Goal: Task Accomplishment & Management: Complete application form

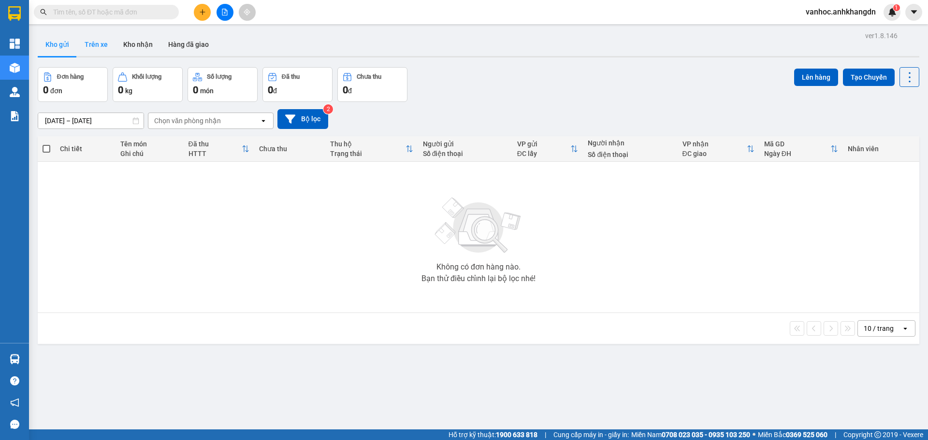
click at [78, 39] on button "Trên xe" at bounding box center [96, 44] width 39 height 23
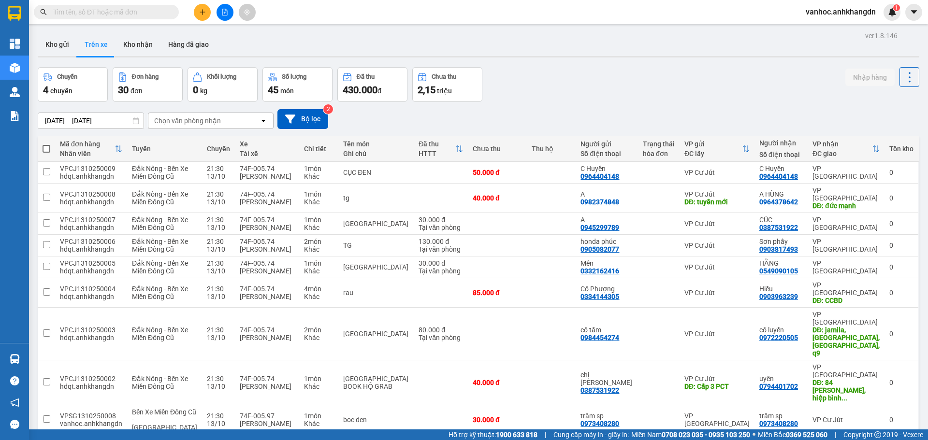
click at [195, 132] on div "[DATE] – [DATE] Press the down arrow key to interact with the calendar and sele…" at bounding box center [479, 119] width 882 height 34
click at [199, 117] on div "Chọn văn phòng nhận" at bounding box center [187, 121] width 67 height 10
click at [198, 174] on div "VP [GEOGRAPHIC_DATA]" at bounding box center [211, 175] width 126 height 17
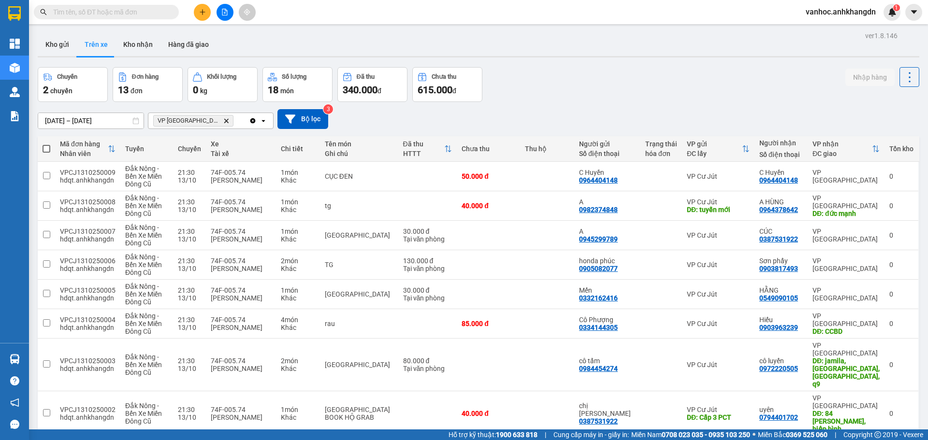
click at [47, 145] on span at bounding box center [47, 149] width 8 height 8
click at [46, 144] on input "checkbox" at bounding box center [46, 144] width 0 height 0
checkbox input "true"
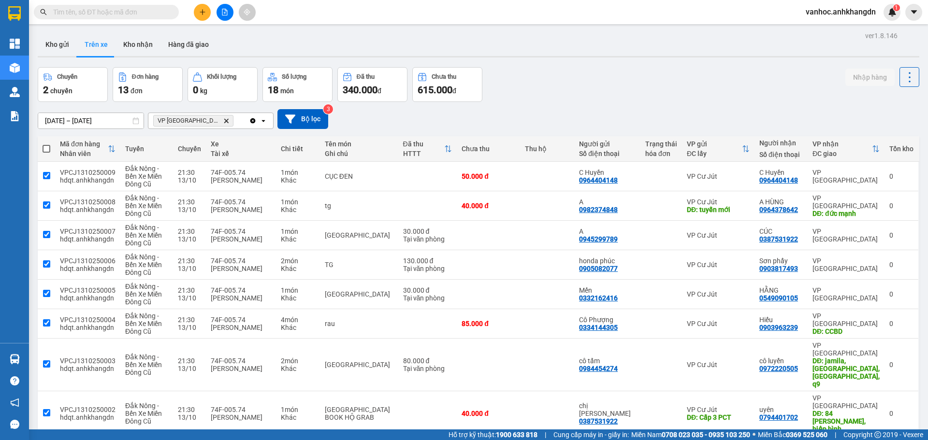
checkbox input "true"
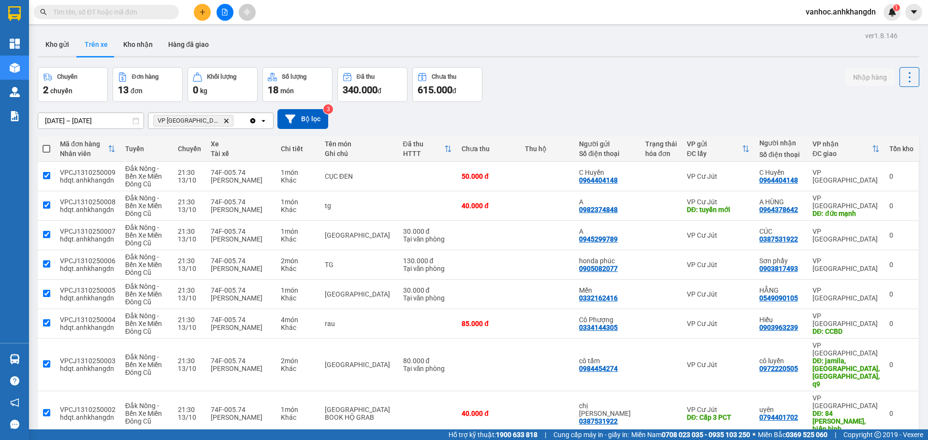
checkbox input "true"
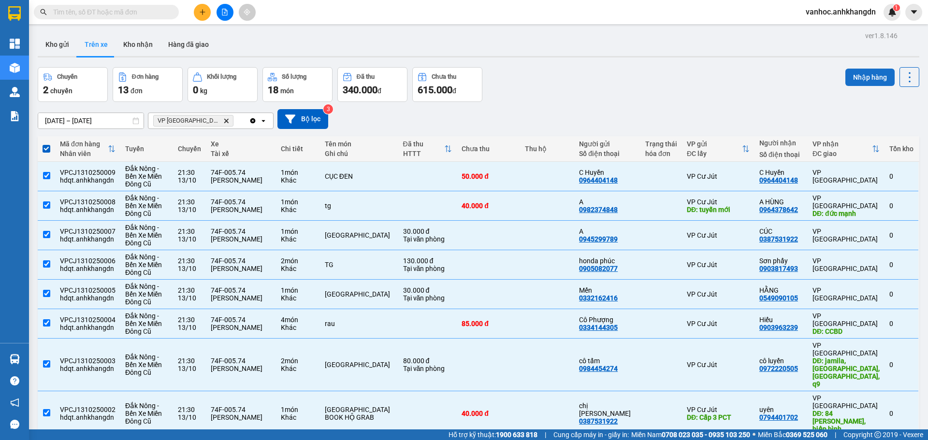
click at [857, 77] on button "Nhập hàng" at bounding box center [870, 77] width 49 height 17
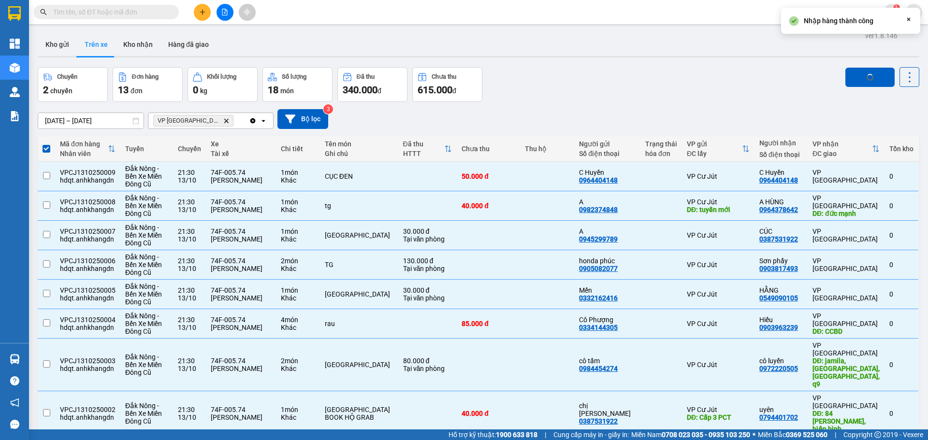
checkbox input "false"
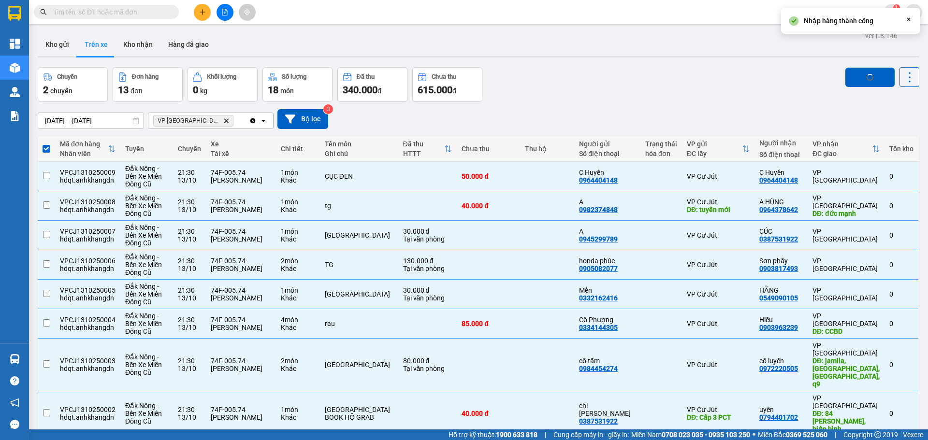
checkbox input "false"
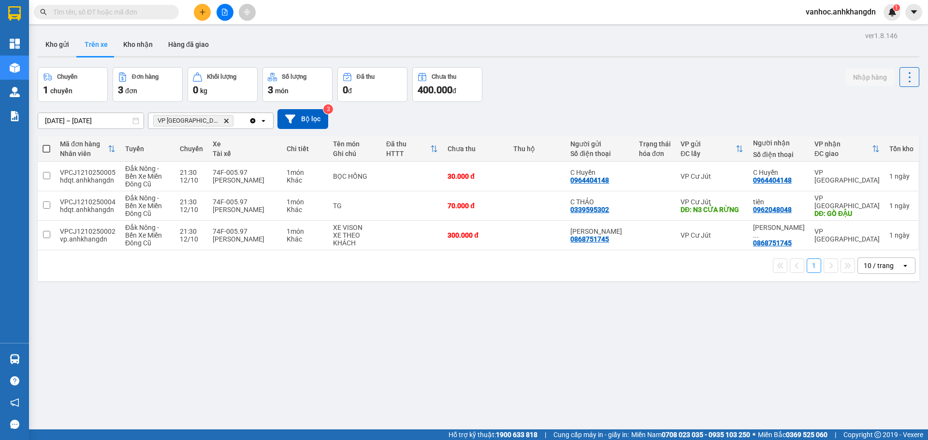
click at [50, 147] on span at bounding box center [47, 149] width 8 height 8
click at [46, 144] on input "checkbox" at bounding box center [46, 144] width 0 height 0
checkbox input "true"
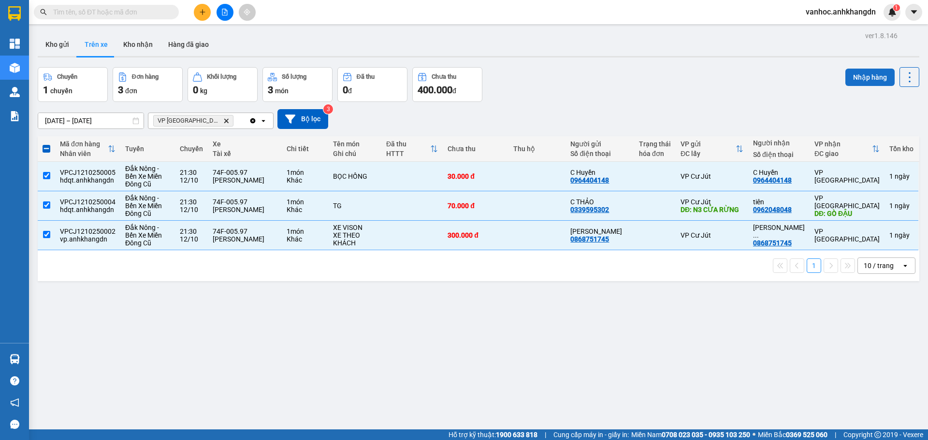
click at [859, 73] on button "Nhập hàng" at bounding box center [870, 77] width 49 height 17
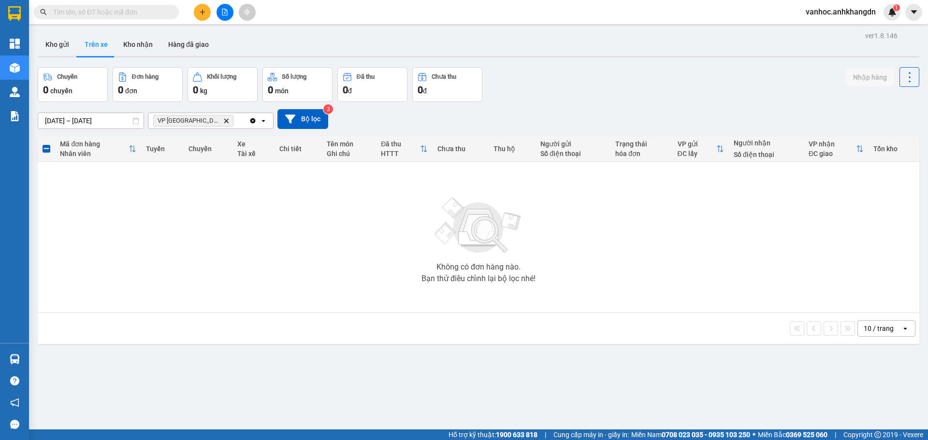
click at [253, 118] on icon "Clear all" at bounding box center [253, 121] width 8 height 8
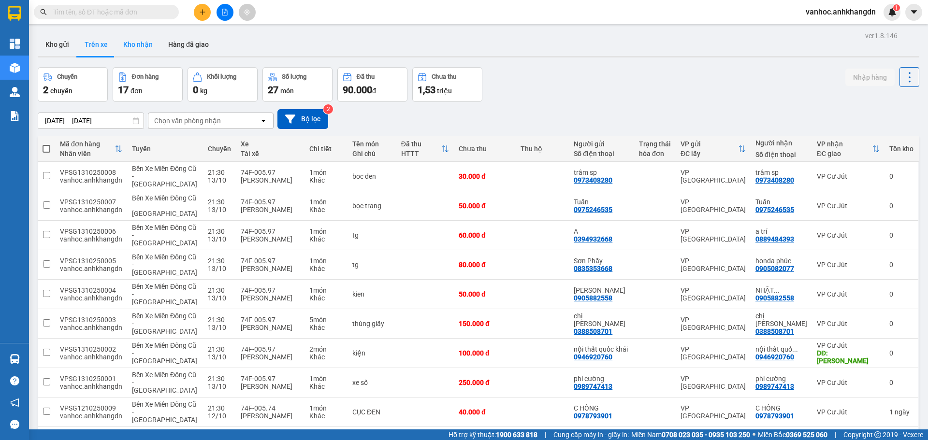
click at [140, 42] on button "Kho nhận" at bounding box center [138, 44] width 45 height 23
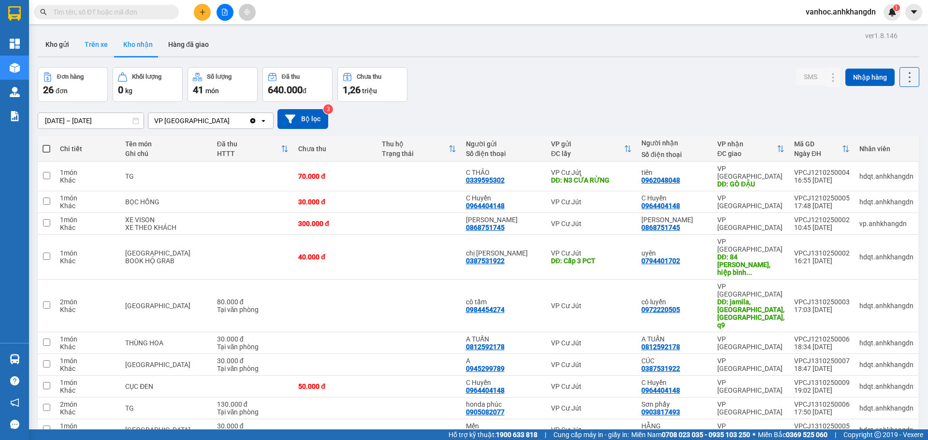
click at [102, 41] on button "Trên xe" at bounding box center [96, 44] width 39 height 23
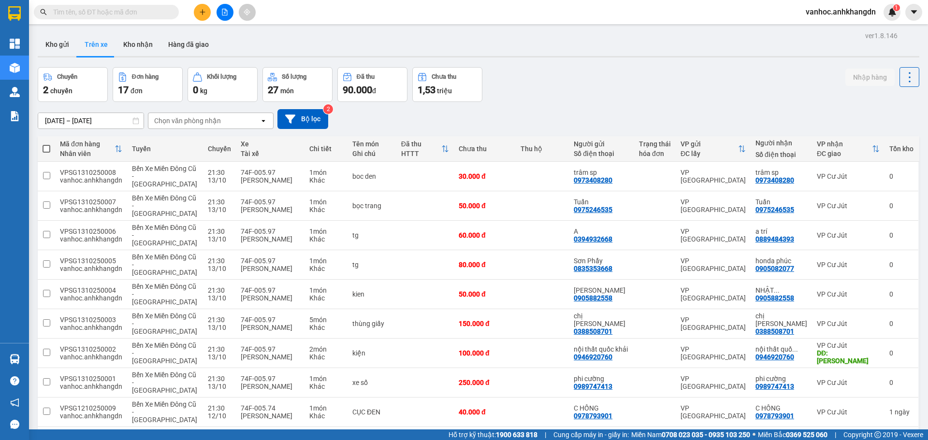
click at [264, 118] on icon "open" at bounding box center [264, 121] width 8 height 8
click at [186, 178] on span "VP [GEOGRAPHIC_DATA]" at bounding box center [196, 176] width 81 height 10
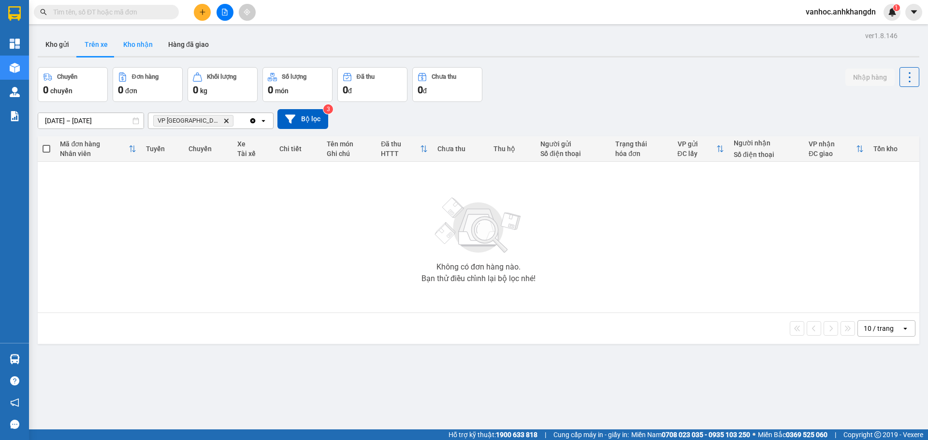
click at [133, 43] on button "Kho nhận" at bounding box center [138, 44] width 45 height 23
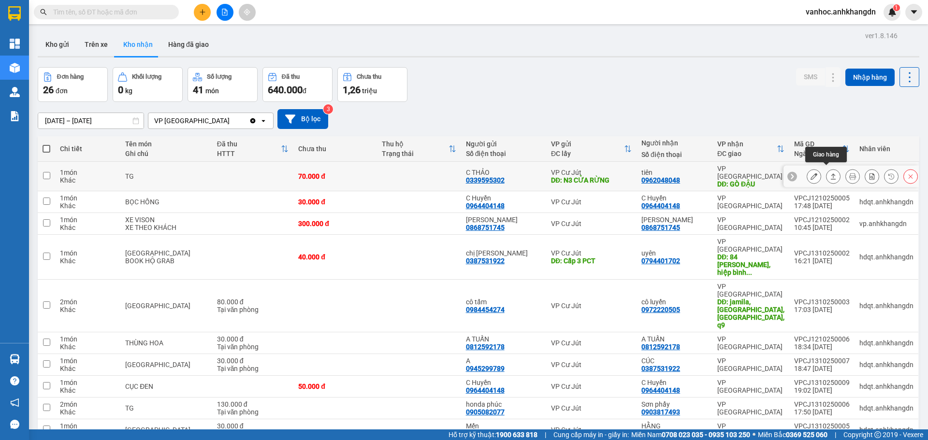
click at [830, 173] on icon at bounding box center [833, 176] width 7 height 7
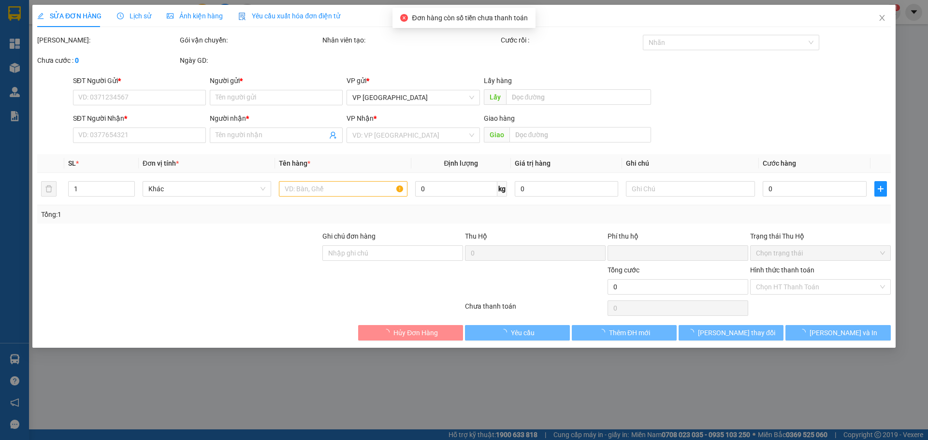
type input "0339595302"
type input "C THẢO"
type input "N3 CỬA RỪNG"
type input "0962048048"
type input "tiên"
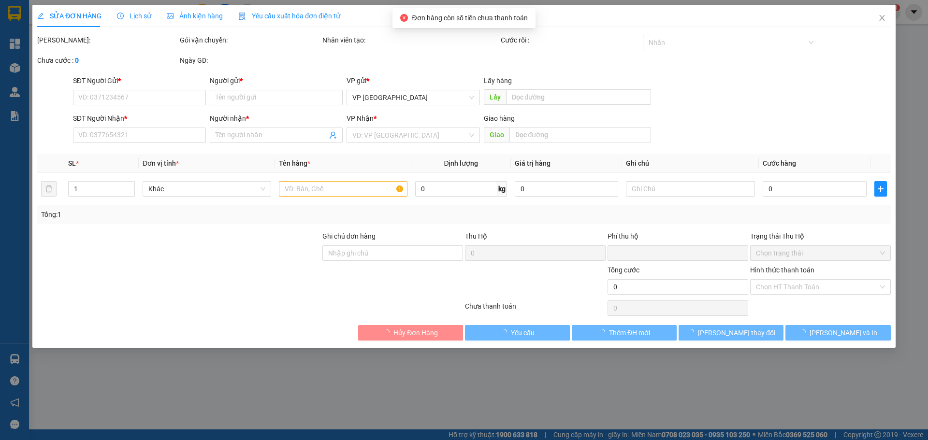
type input "GÒ ĐẬU"
type input "0"
type input "70.000"
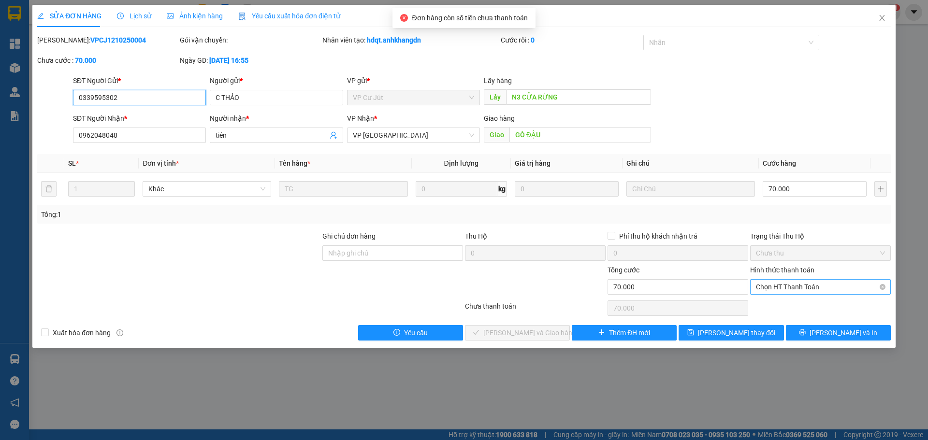
click at [787, 293] on span "Chọn HT Thanh Toán" at bounding box center [820, 287] width 129 height 15
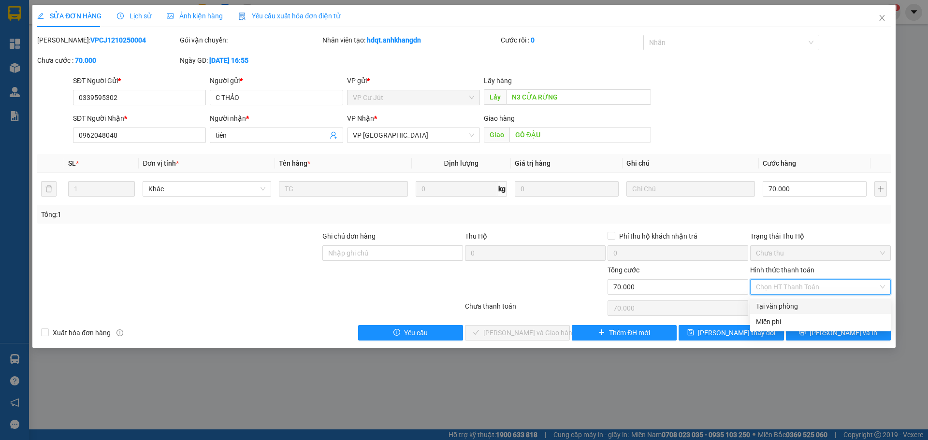
click at [786, 304] on div "Tại văn phòng" at bounding box center [820, 306] width 129 height 11
type input "0"
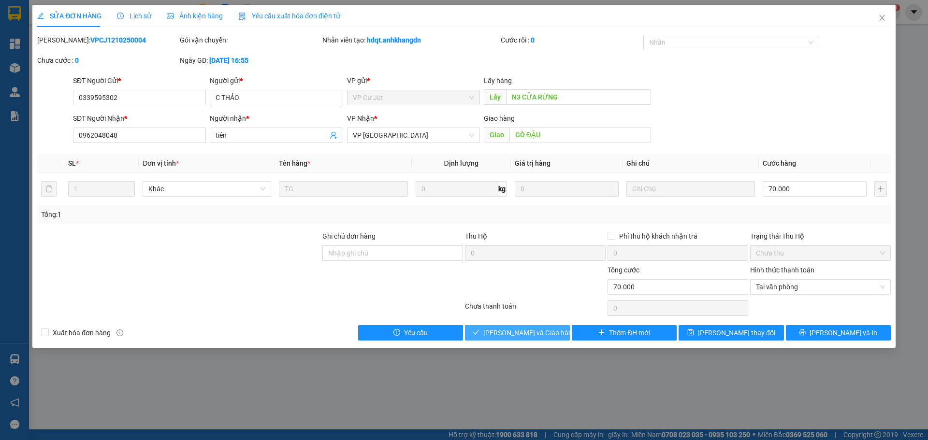
click at [554, 327] on button "[PERSON_NAME] và Giao hàng" at bounding box center [517, 332] width 105 height 15
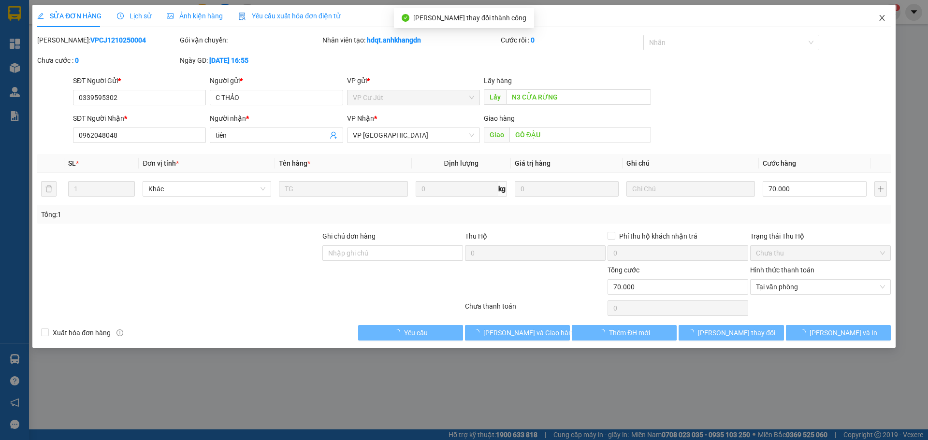
click at [881, 16] on icon "close" at bounding box center [882, 18] width 5 height 6
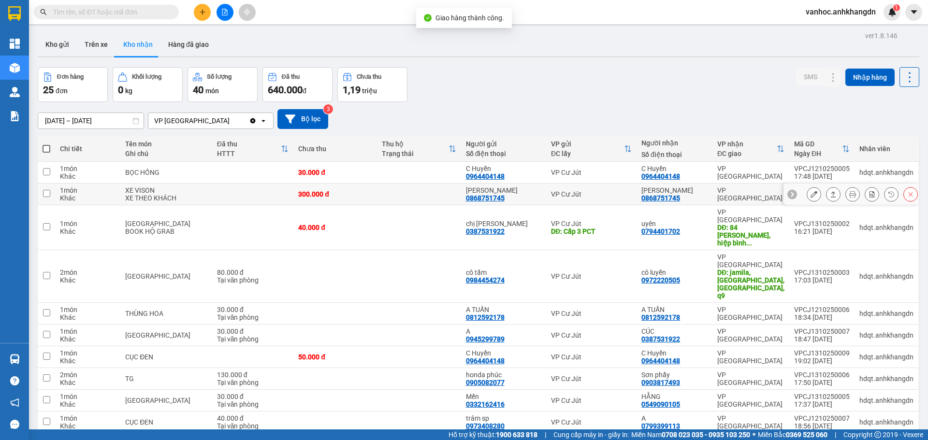
click at [831, 193] on icon at bounding box center [833, 194] width 5 height 6
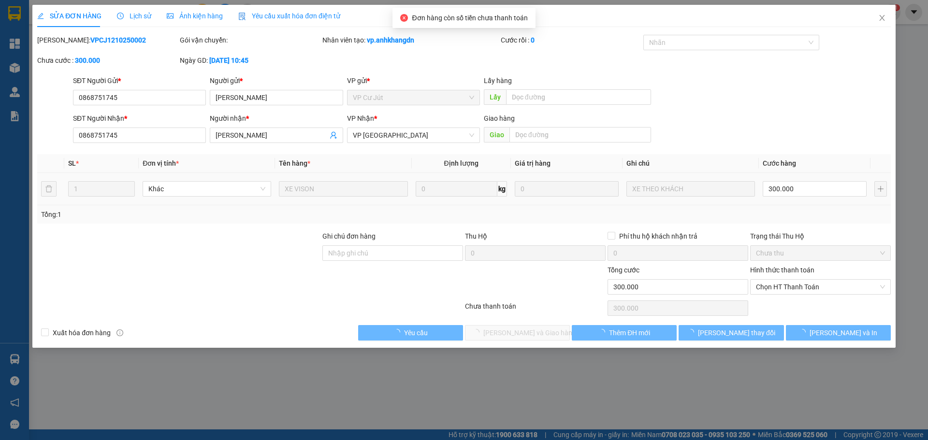
type input "0868751745"
type input "[PERSON_NAME]"
type input "0868751745"
type input "[PERSON_NAME]"
type input "0"
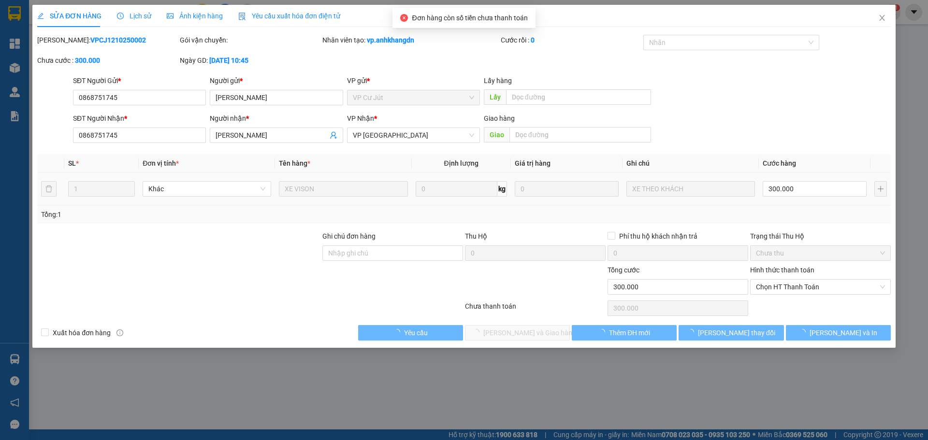
type input "300.000"
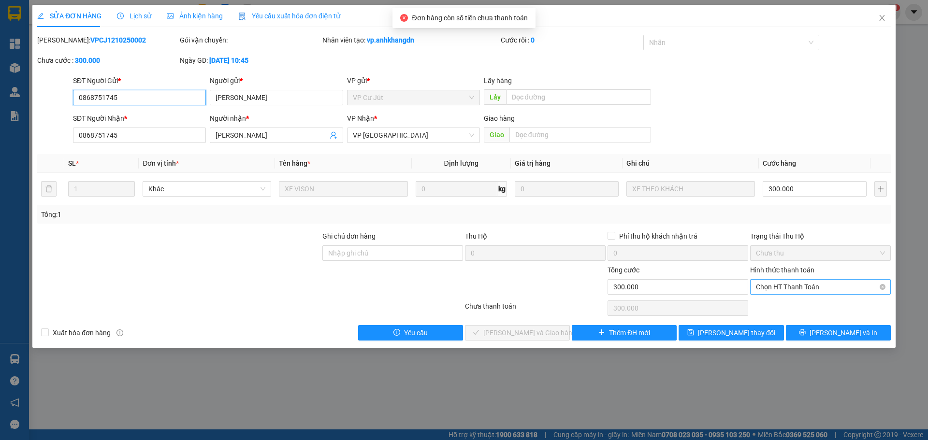
click at [793, 291] on span "Chọn HT Thanh Toán" at bounding box center [820, 287] width 129 height 15
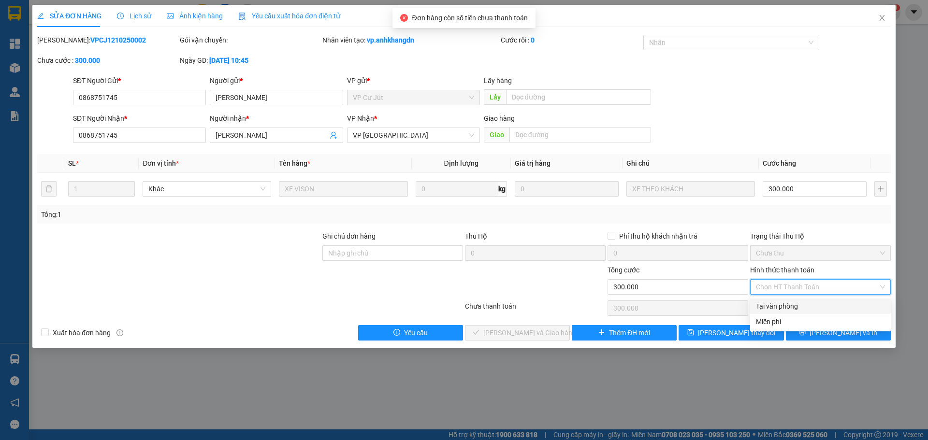
click at [765, 308] on div "Tại văn phòng" at bounding box center [820, 306] width 129 height 11
type input "0"
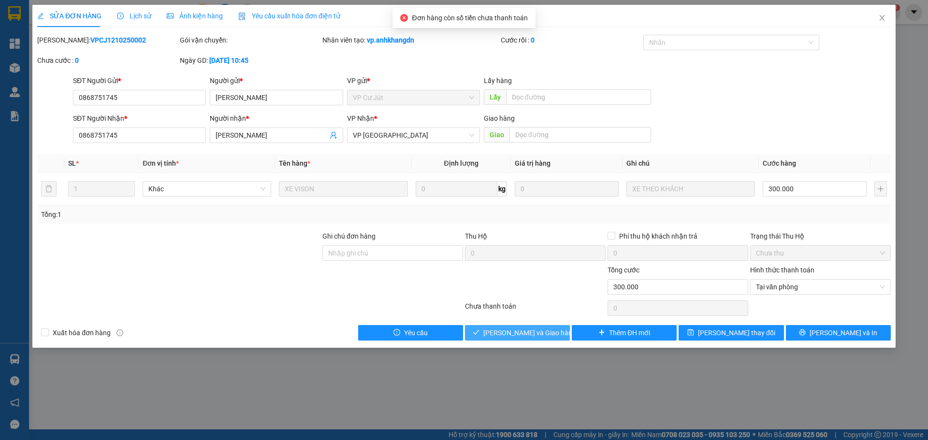
click at [480, 331] on icon "check" at bounding box center [476, 332] width 7 height 7
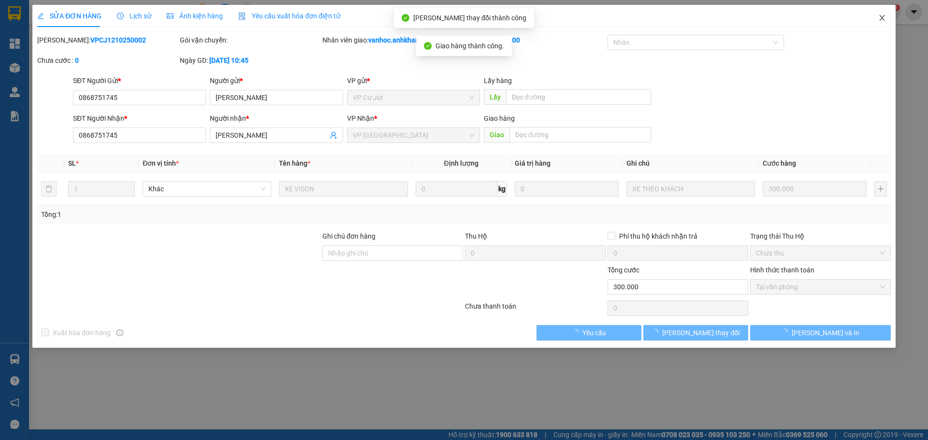
click at [885, 21] on icon "close" at bounding box center [883, 18] width 8 height 8
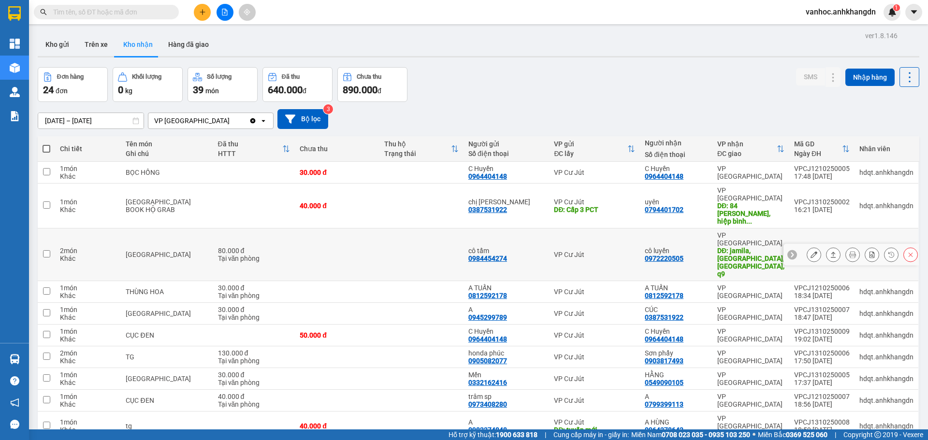
click at [830, 251] on icon at bounding box center [833, 254] width 7 height 7
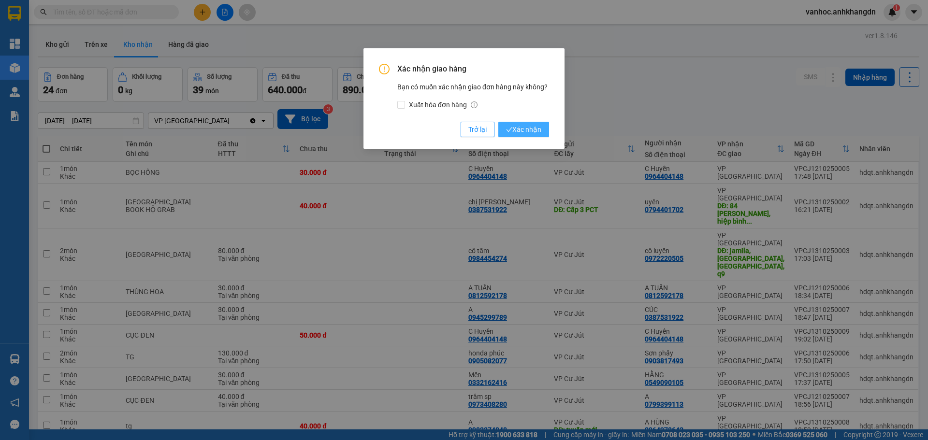
click at [530, 127] on span "Xác nhận" at bounding box center [523, 129] width 35 height 11
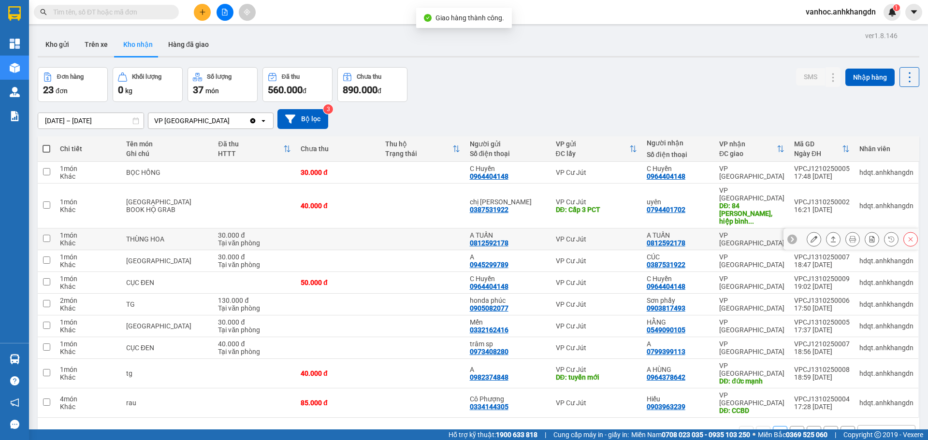
click at [830, 236] on icon at bounding box center [833, 239] width 7 height 7
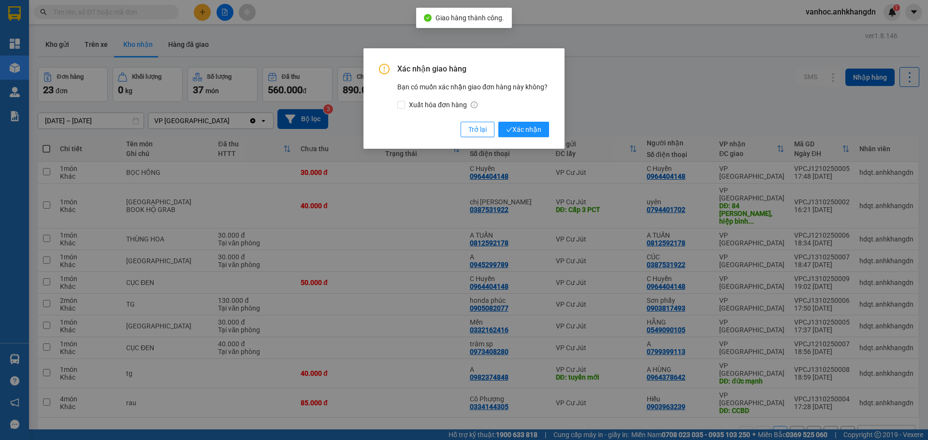
click at [512, 120] on div "Xác nhận giao hàng Bạn có muốn xác nhận giao đơn hàng này không? Xuất hóa đơn h…" at bounding box center [464, 100] width 170 height 73
click at [515, 128] on span "Xác nhận" at bounding box center [523, 129] width 35 height 11
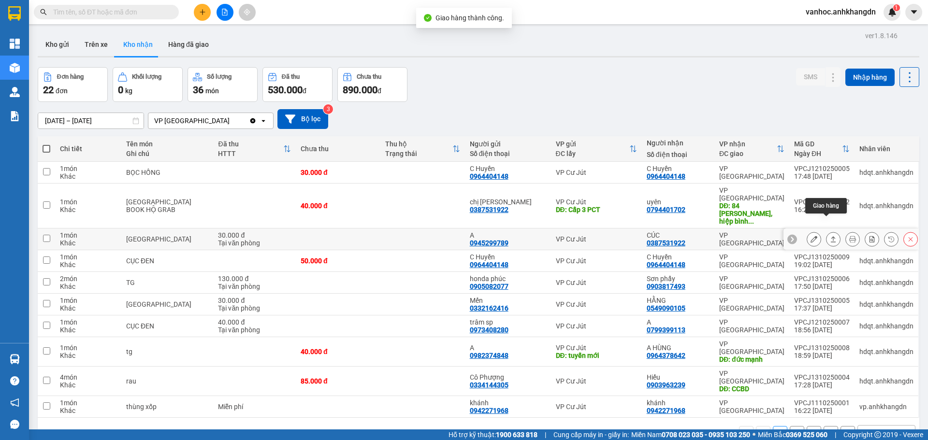
click at [831, 236] on icon at bounding box center [833, 239] width 5 height 6
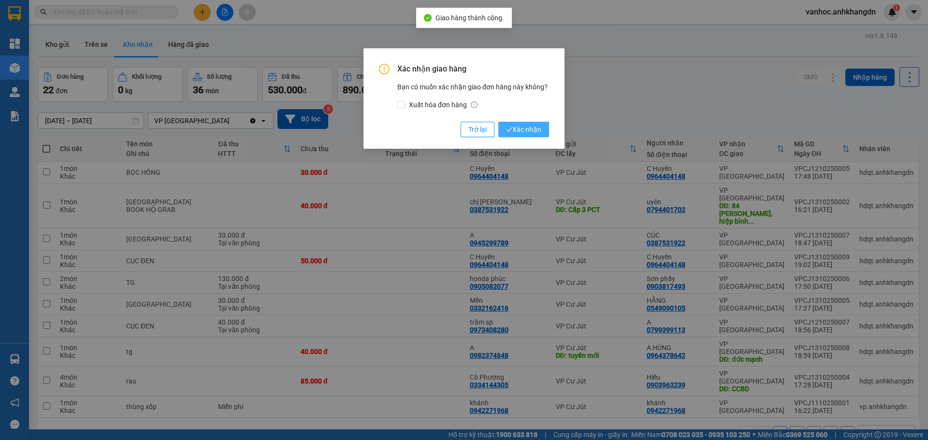
click at [527, 132] on span "Xác nhận" at bounding box center [523, 129] width 35 height 11
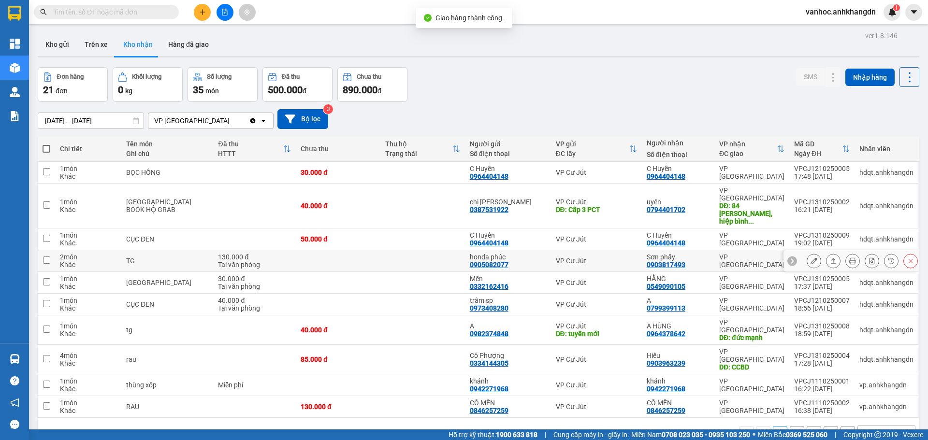
click at [830, 258] on icon at bounding box center [833, 261] width 7 height 7
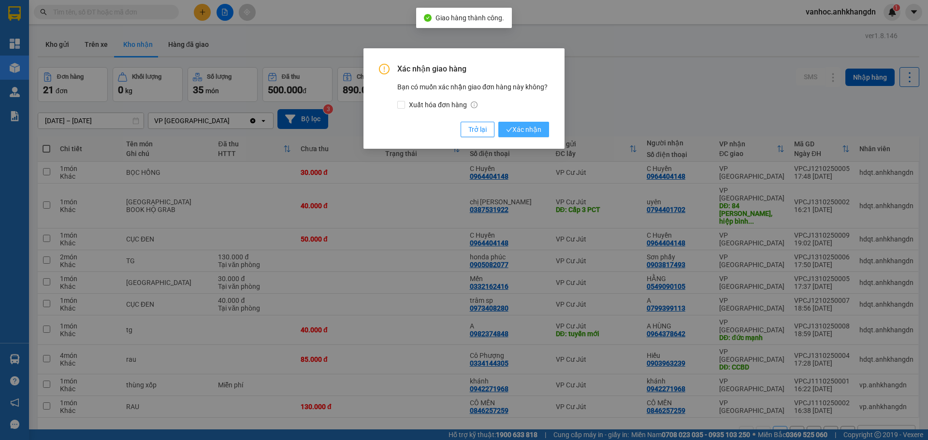
click at [540, 126] on span "Xác nhận" at bounding box center [523, 129] width 35 height 11
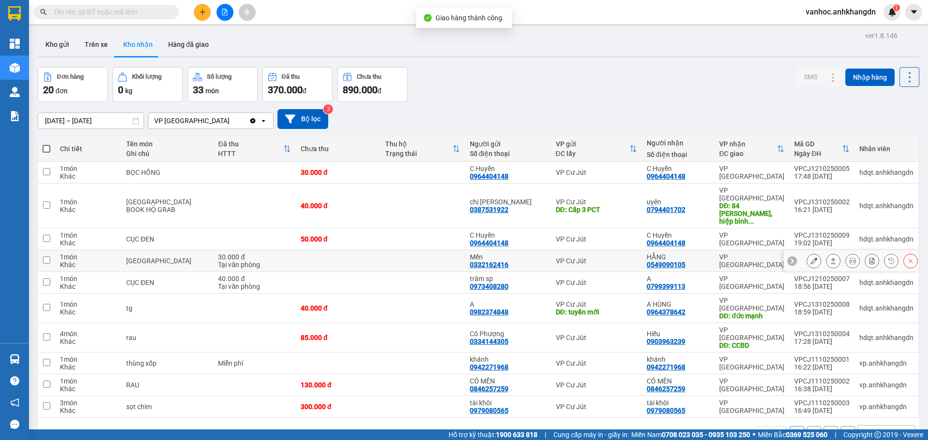
click at [831, 258] on icon at bounding box center [833, 261] width 5 height 6
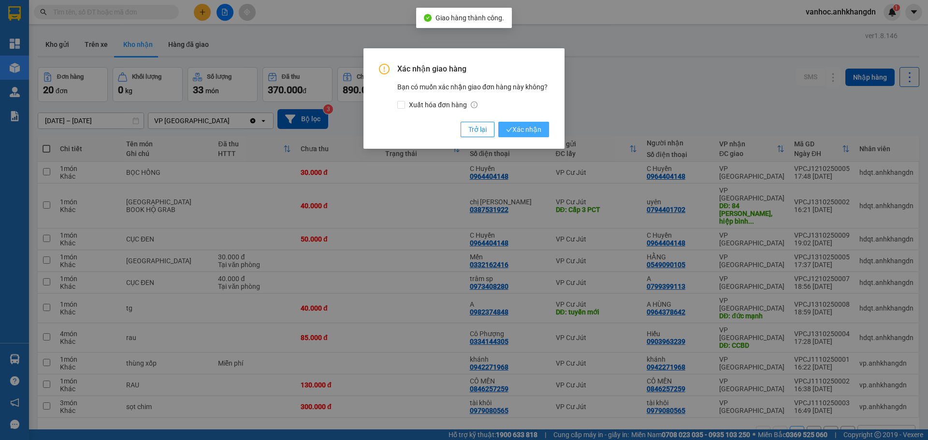
click at [531, 130] on span "Xác nhận" at bounding box center [523, 129] width 35 height 11
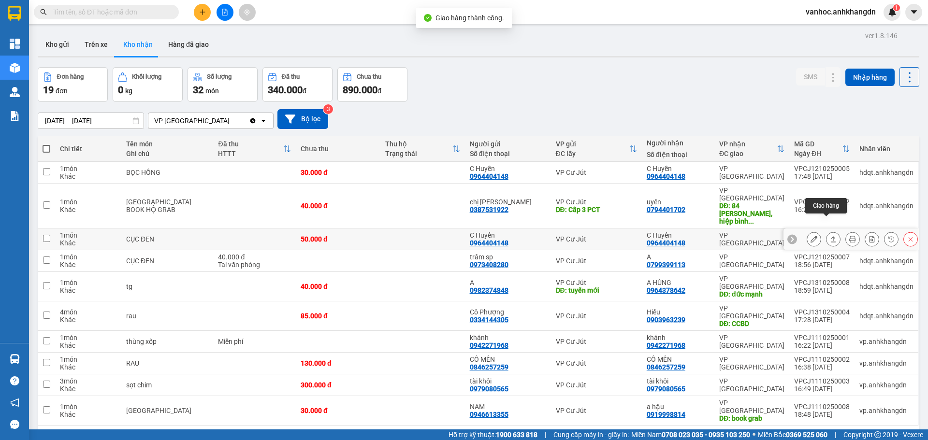
click at [830, 236] on icon at bounding box center [833, 239] width 7 height 7
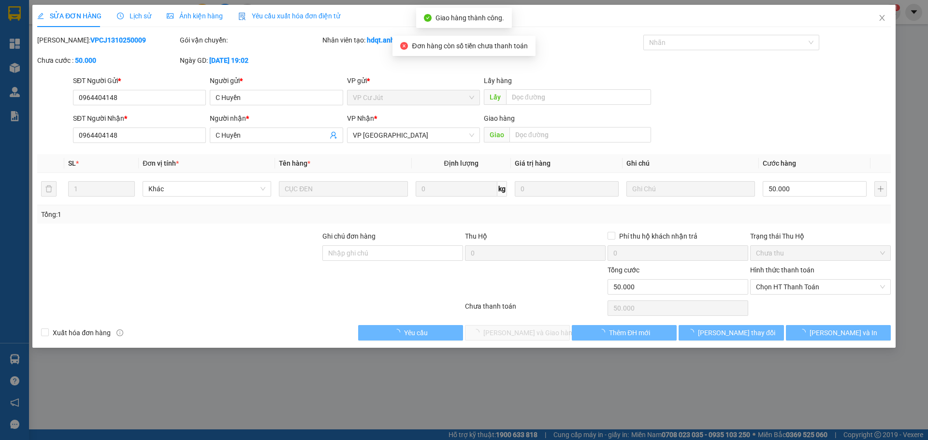
type input "0964404148"
type input "C Huyền"
type input "0964404148"
type input "C Huyền"
type input "0"
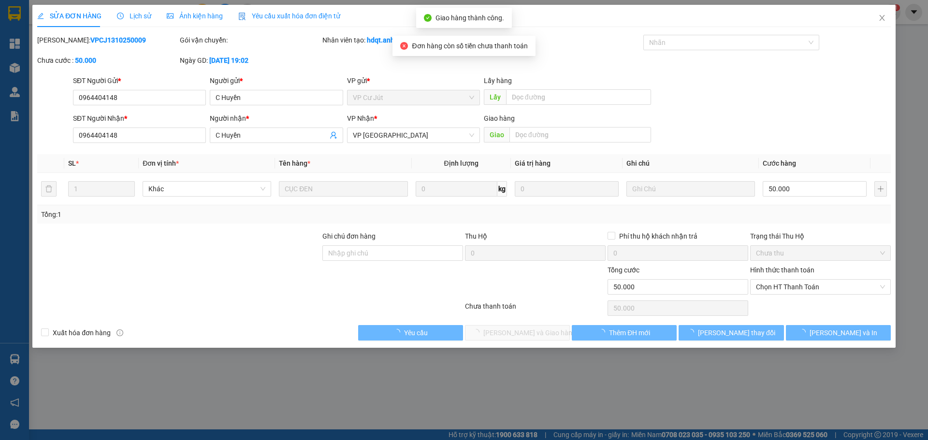
type input "50.000"
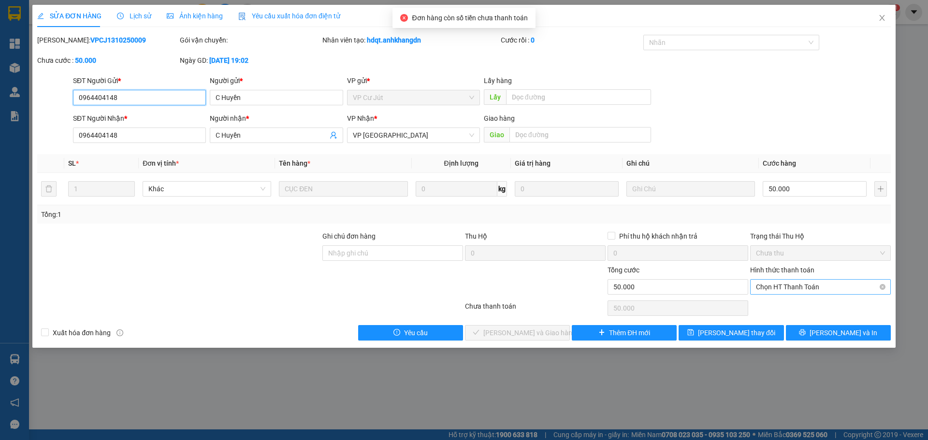
click at [796, 283] on span "Chọn HT Thanh Toán" at bounding box center [820, 287] width 129 height 15
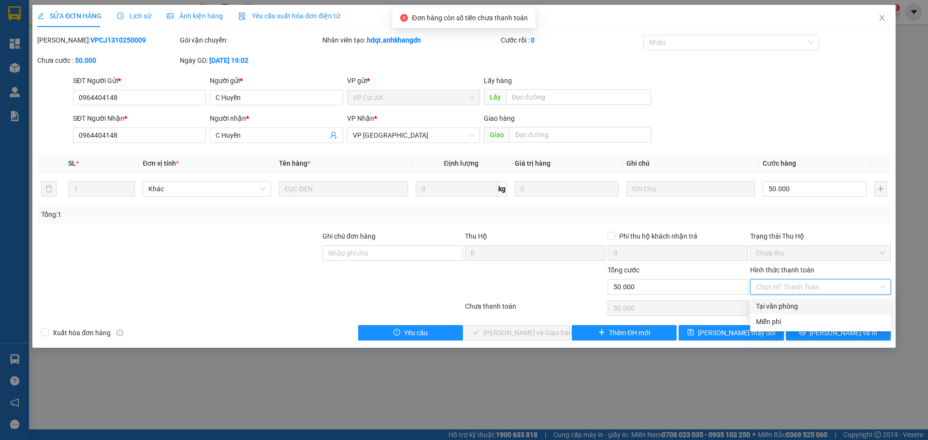
click at [776, 302] on div "Tại văn phòng" at bounding box center [820, 306] width 129 height 11
type input "0"
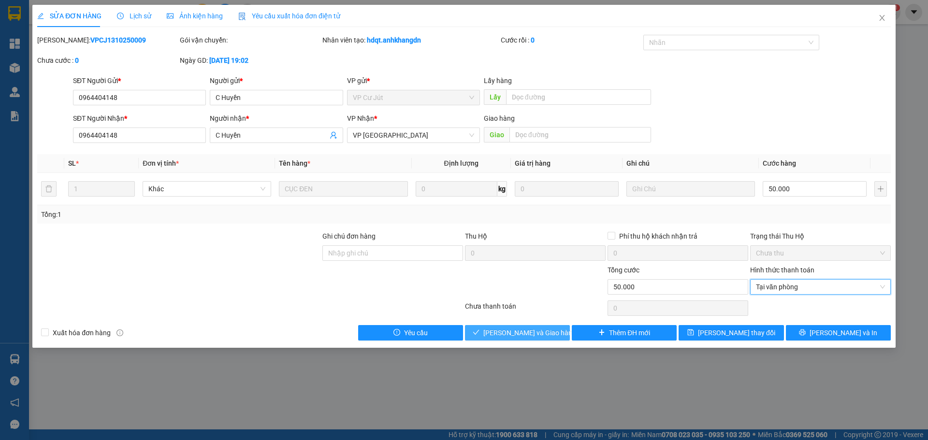
click at [526, 334] on span "[PERSON_NAME] và Giao hàng" at bounding box center [530, 333] width 93 height 11
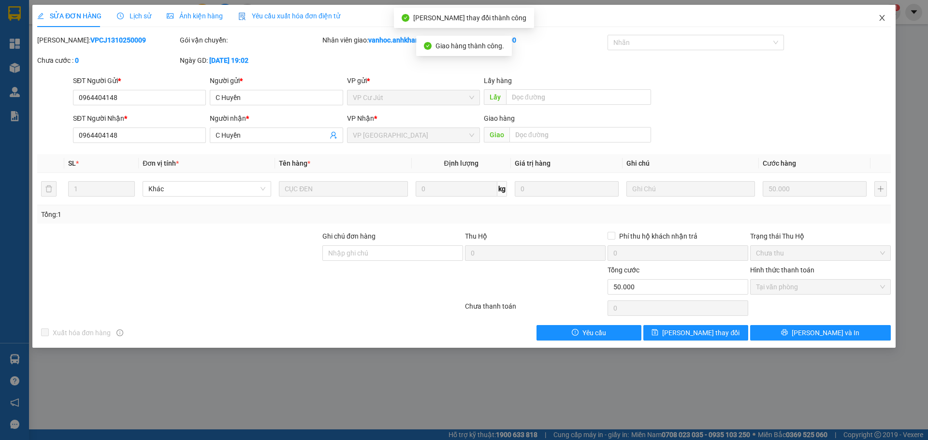
click at [884, 16] on icon "close" at bounding box center [882, 18] width 5 height 6
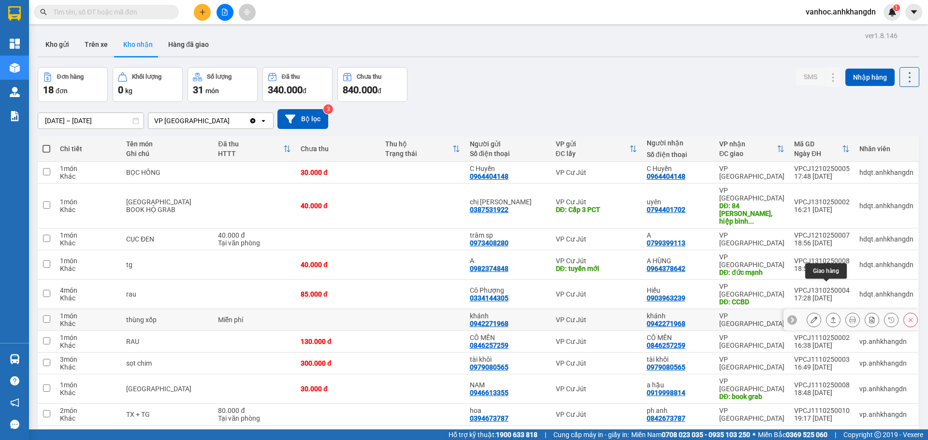
click at [831, 317] on icon at bounding box center [833, 320] width 5 height 6
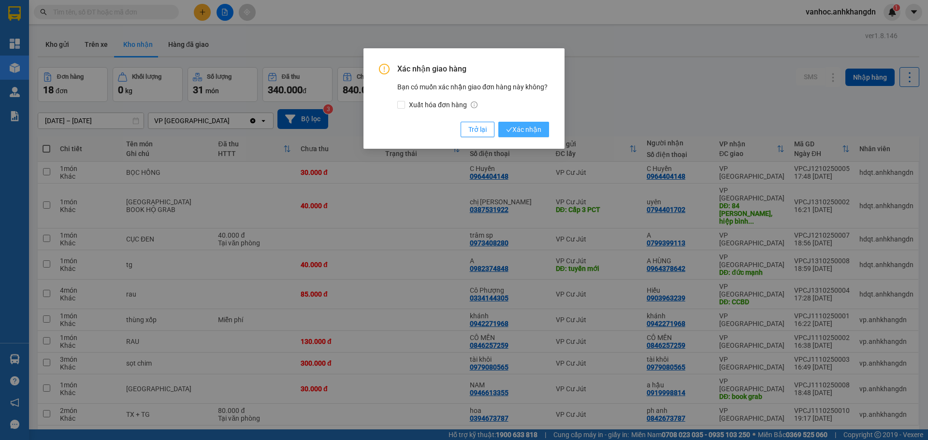
click at [522, 129] on span "Xác nhận" at bounding box center [523, 129] width 35 height 11
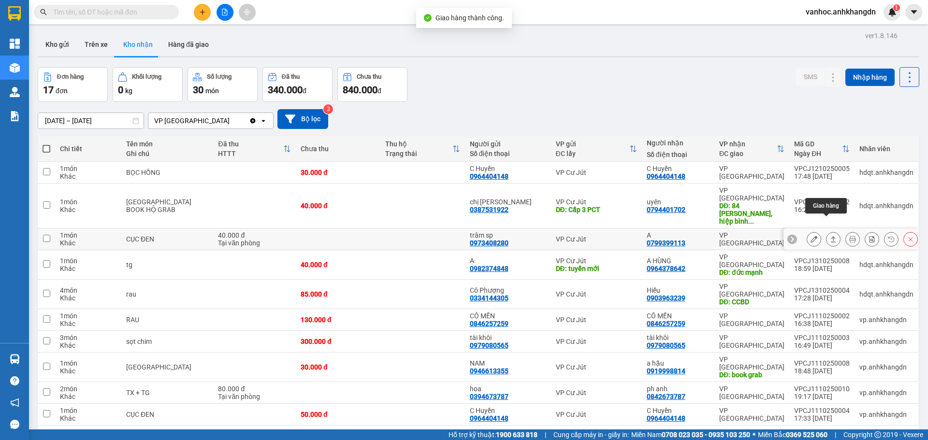
click at [830, 236] on icon at bounding box center [833, 239] width 7 height 7
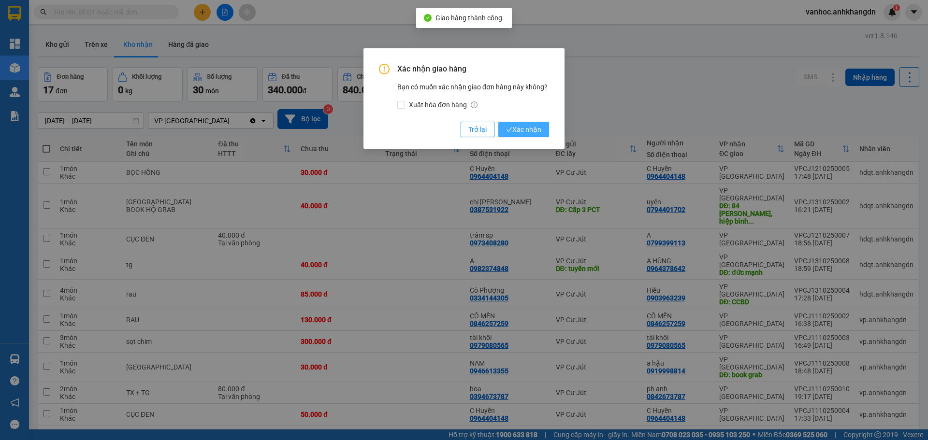
click at [540, 129] on span "Xác nhận" at bounding box center [523, 129] width 35 height 11
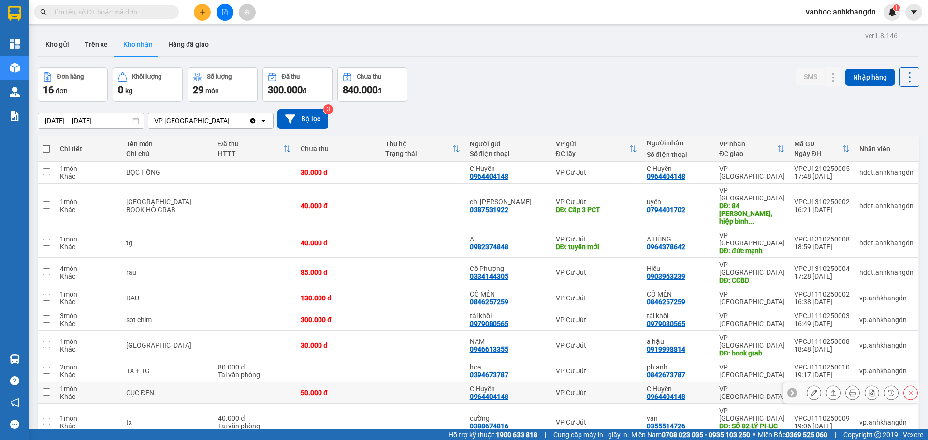
drag, startPoint x: 828, startPoint y: 355, endPoint x: 764, endPoint y: 354, distance: 63.8
click at [764, 382] on tr "1 món Khác CỤC ĐEN 50.000 đ C Huyền 0964404148 VP Cư Jút C Huyền 0964404148 VP …" at bounding box center [479, 393] width 882 height 22
checkbox input "true"
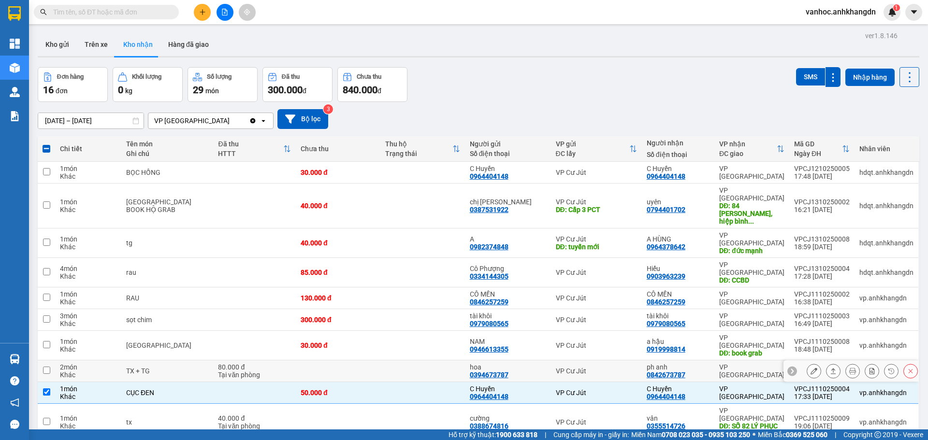
click at [830, 368] on icon at bounding box center [833, 371] width 7 height 7
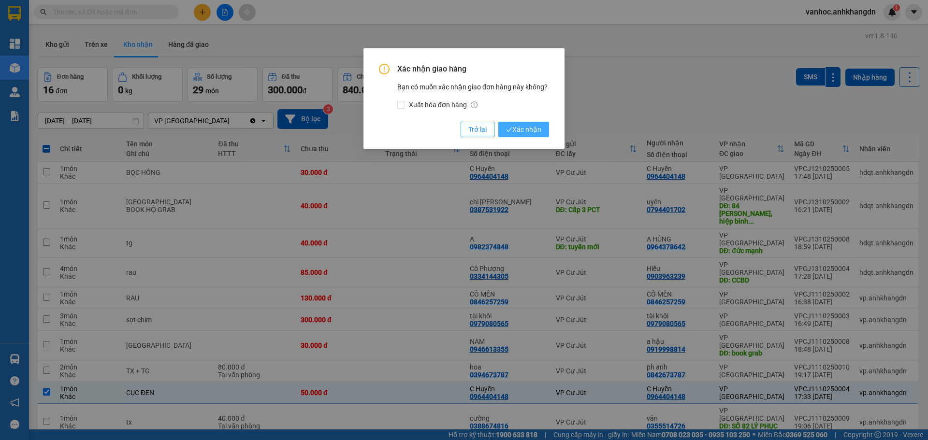
click at [521, 128] on span "Xác nhận" at bounding box center [523, 129] width 35 height 11
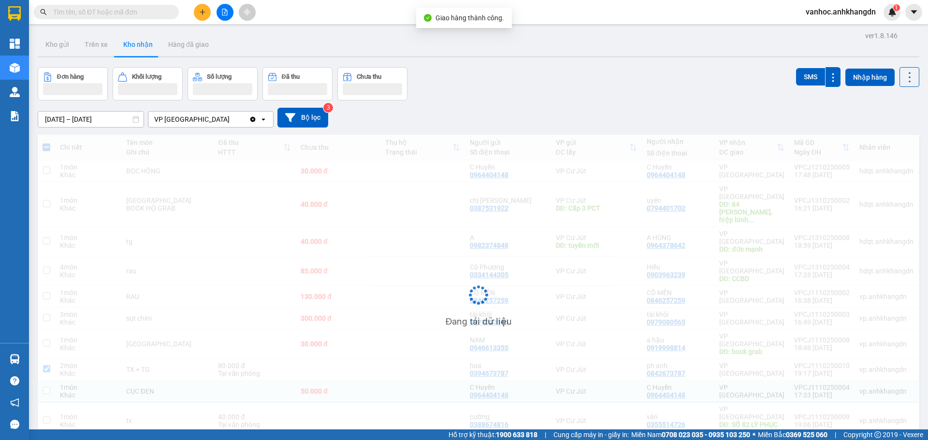
checkbox input "true"
checkbox input "false"
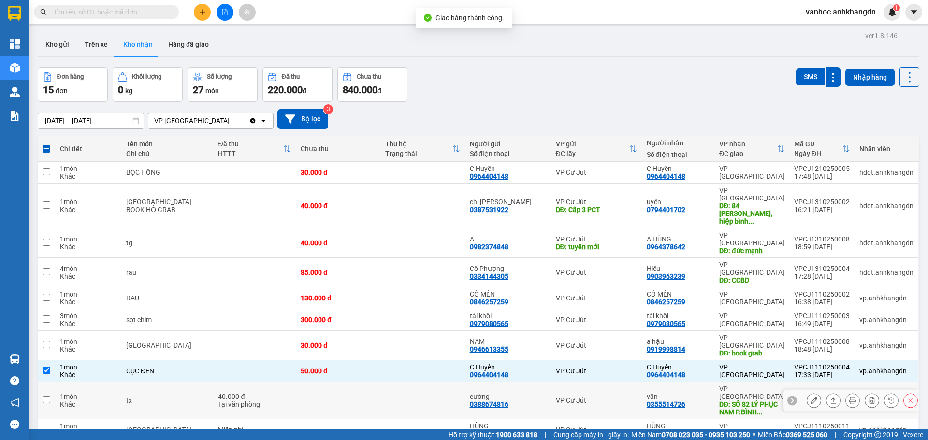
click at [830, 393] on button at bounding box center [834, 401] width 14 height 17
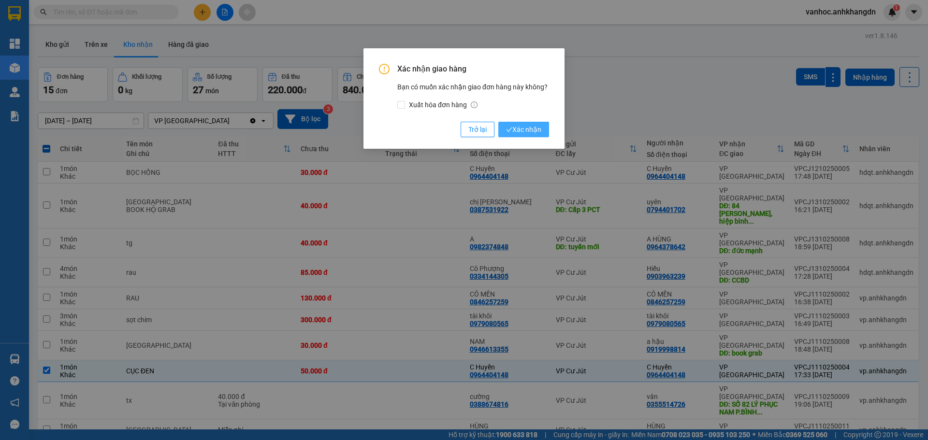
click at [544, 127] on button "Xác nhận" at bounding box center [524, 129] width 51 height 15
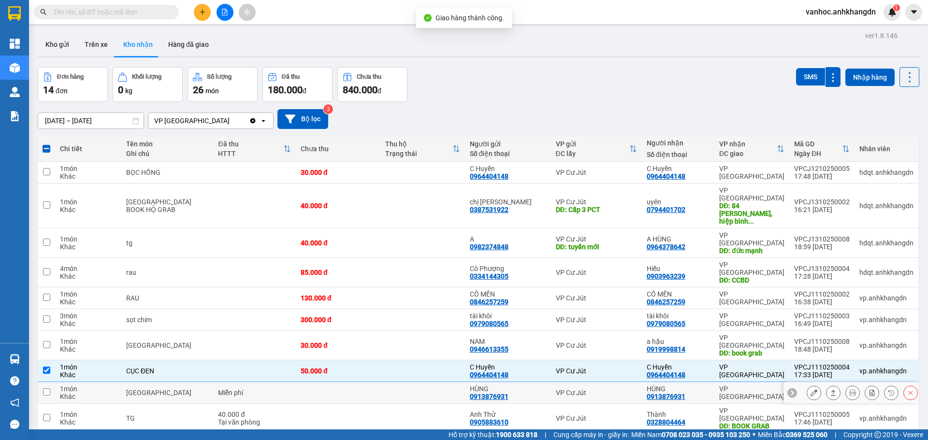
click at [833, 386] on div at bounding box center [833, 393] width 15 height 15
click at [829, 385] on button at bounding box center [834, 393] width 14 height 17
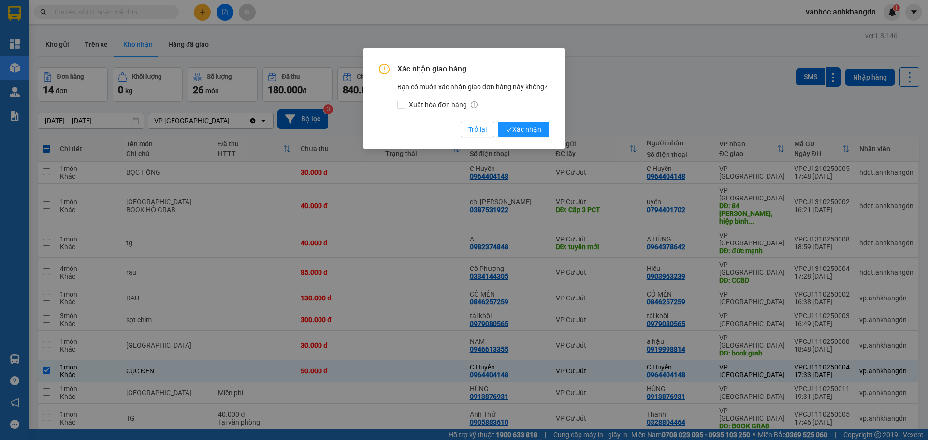
click at [541, 135] on button "Xác nhận" at bounding box center [524, 129] width 51 height 15
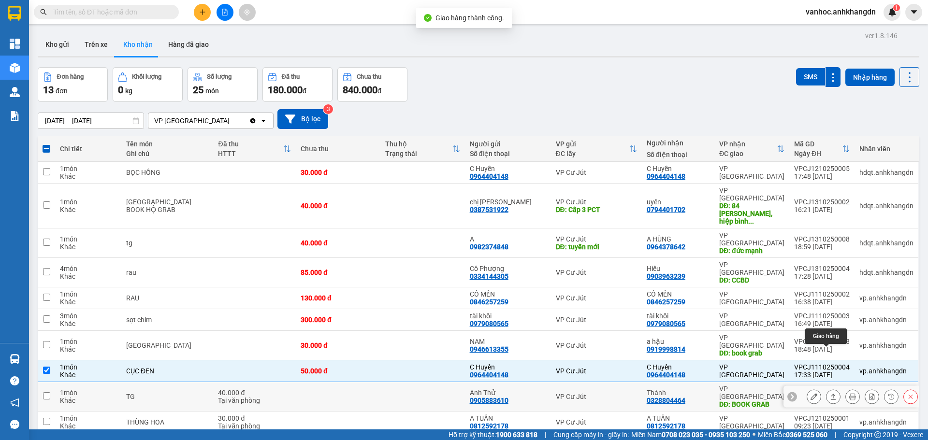
click at [830, 394] on icon at bounding box center [833, 397] width 7 height 7
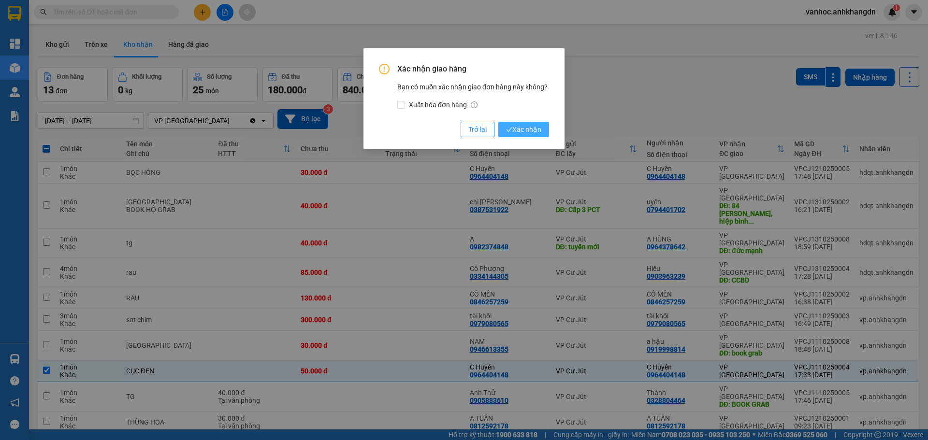
click at [517, 133] on span "Xác nhận" at bounding box center [523, 129] width 35 height 11
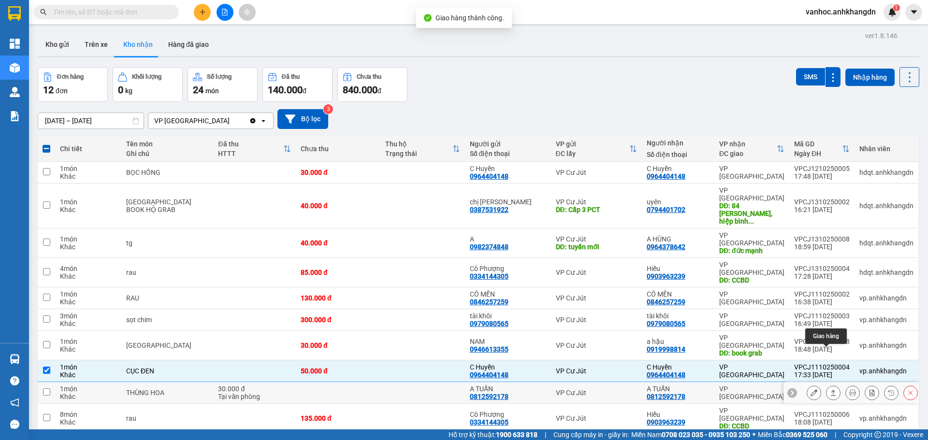
click at [830, 390] on icon at bounding box center [833, 393] width 7 height 7
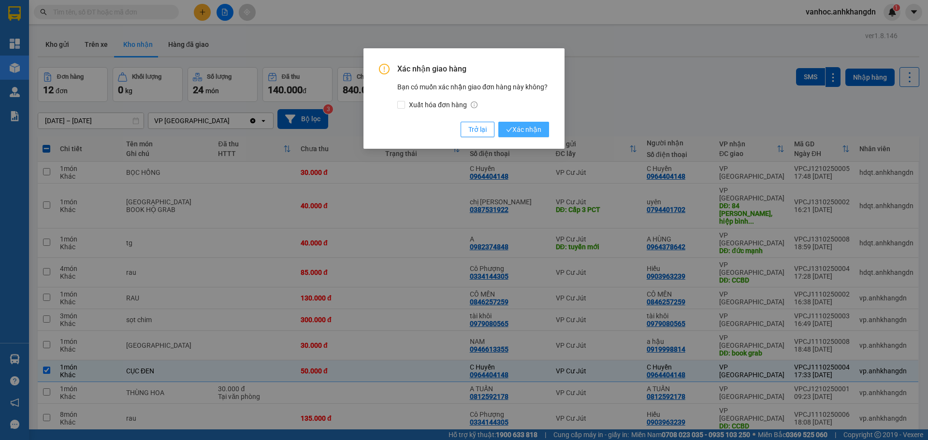
drag, startPoint x: 539, startPoint y: 128, endPoint x: 533, endPoint y: 135, distance: 8.9
click at [538, 128] on span "Xác nhận" at bounding box center [523, 129] width 35 height 11
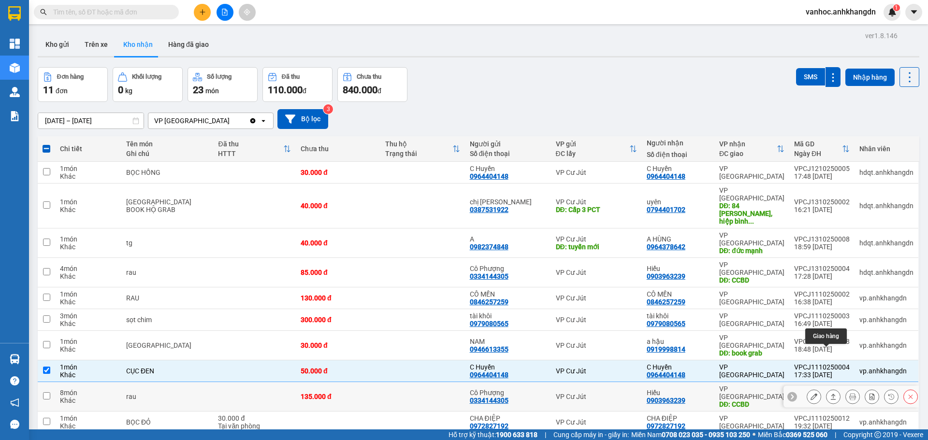
click at [830, 389] on button at bounding box center [834, 397] width 14 height 17
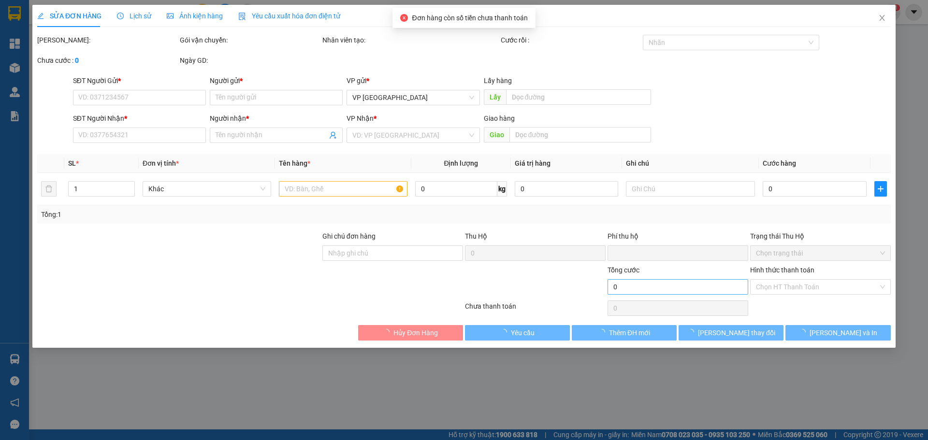
type input "0334144305"
type input "Cô Phượng"
type input "0903963239"
type input "Hiếu"
type input "CCBD"
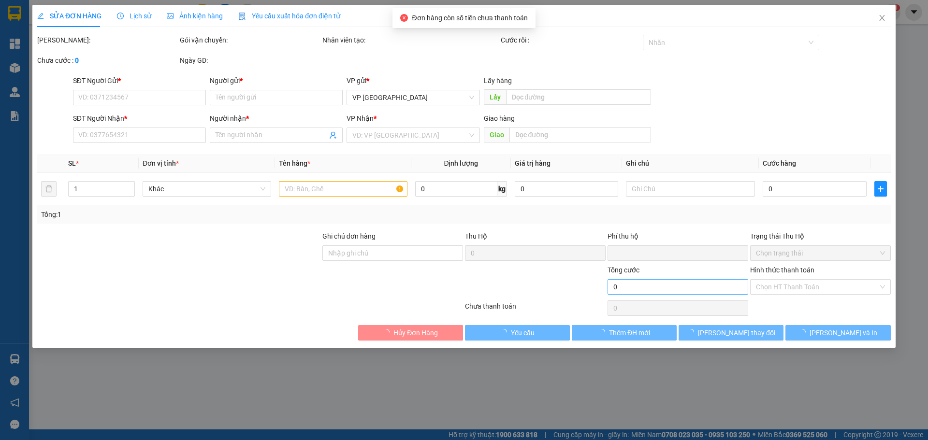
type input "0"
type input "135.000"
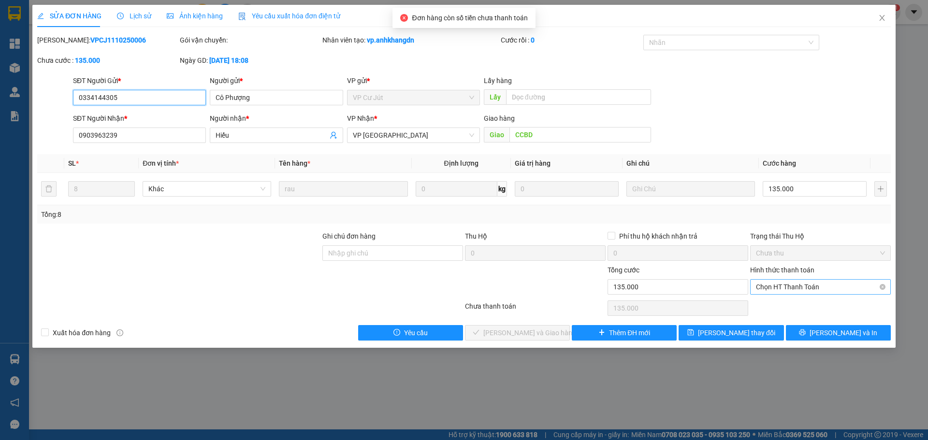
click at [790, 292] on span "Chọn HT Thanh Toán" at bounding box center [820, 287] width 129 height 15
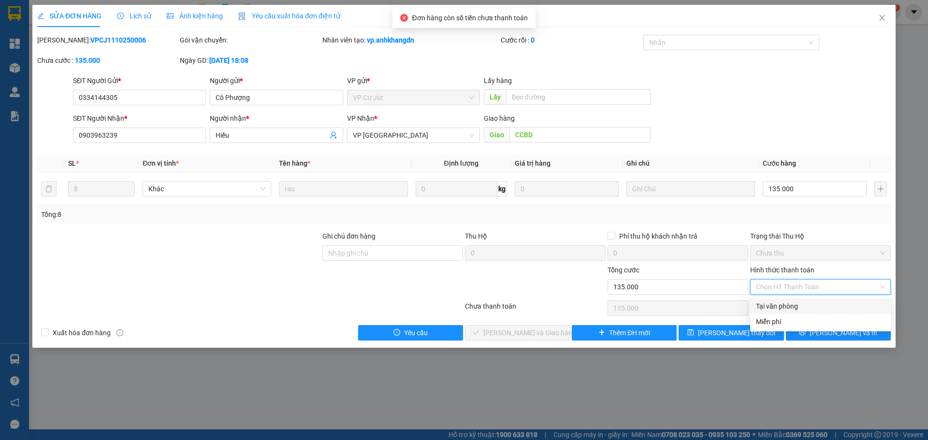
click at [769, 310] on div "Tại văn phòng" at bounding box center [820, 306] width 129 height 11
type input "0"
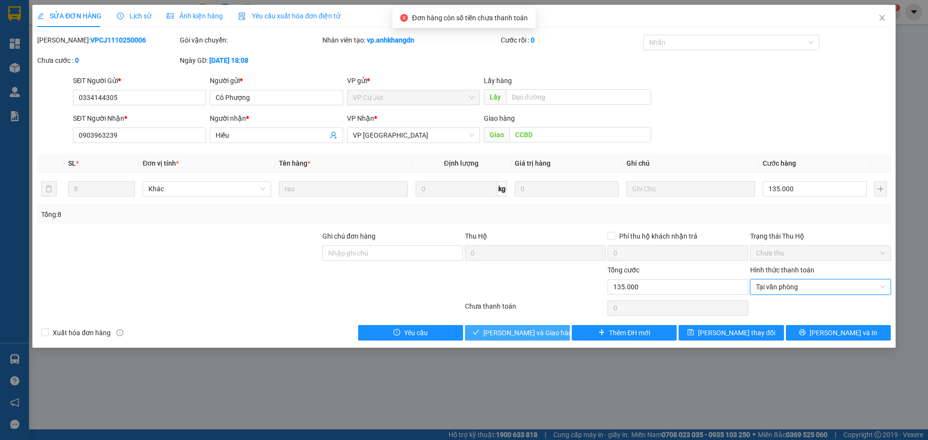
click at [527, 325] on button "[PERSON_NAME] và Giao hàng" at bounding box center [517, 332] width 105 height 15
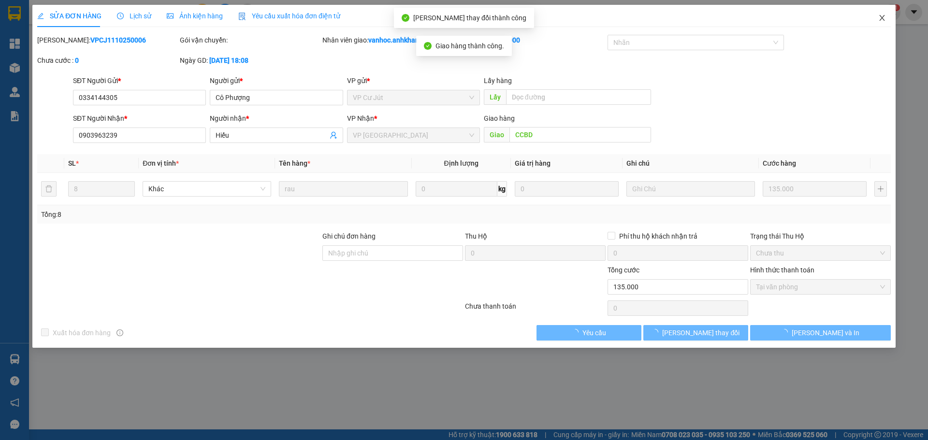
click at [885, 16] on icon "close" at bounding box center [883, 18] width 8 height 8
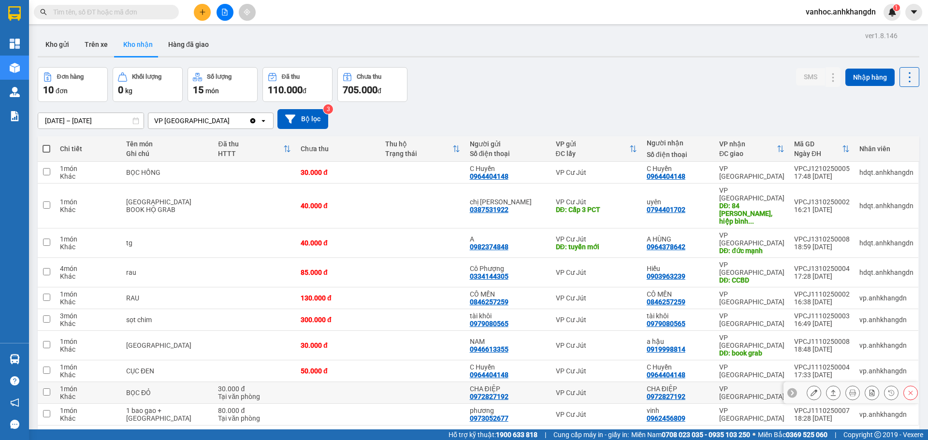
click at [830, 385] on button at bounding box center [834, 393] width 14 height 17
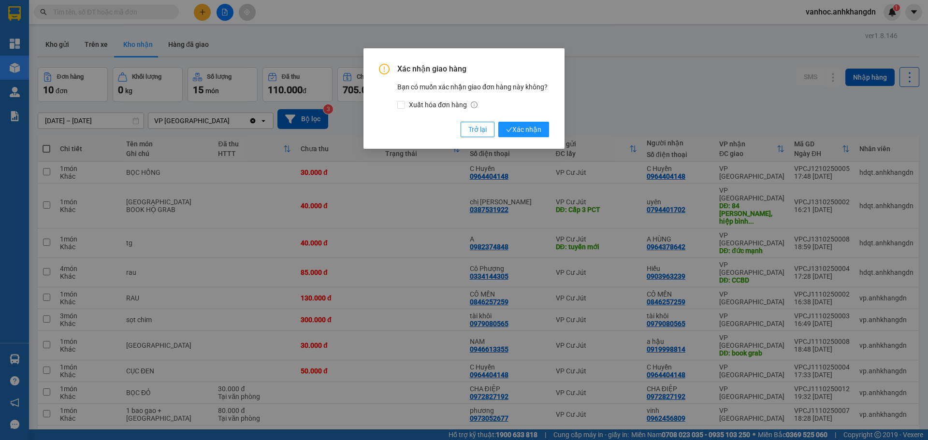
click at [537, 139] on div "Xác nhận giao hàng Bạn có muốn xác nhận giao đơn hàng này không? Xuất hóa đơn h…" at bounding box center [464, 98] width 201 height 101
click at [528, 127] on span "Xác nhận" at bounding box center [523, 129] width 35 height 11
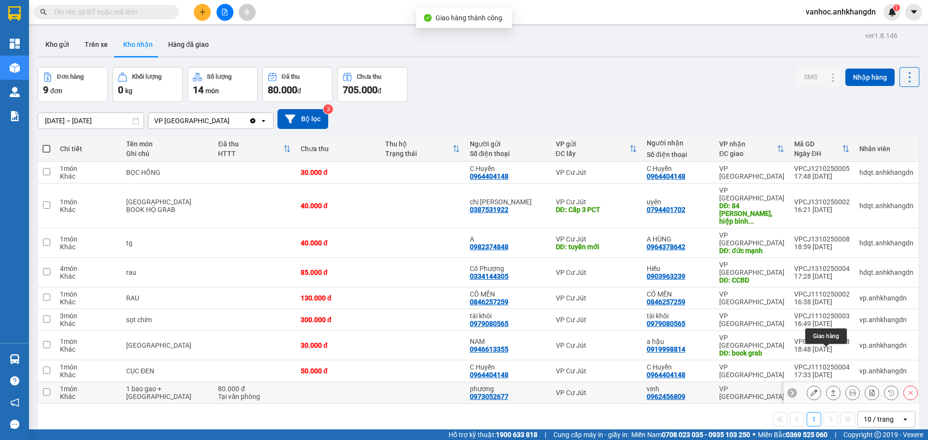
click at [830, 390] on icon at bounding box center [833, 393] width 7 height 7
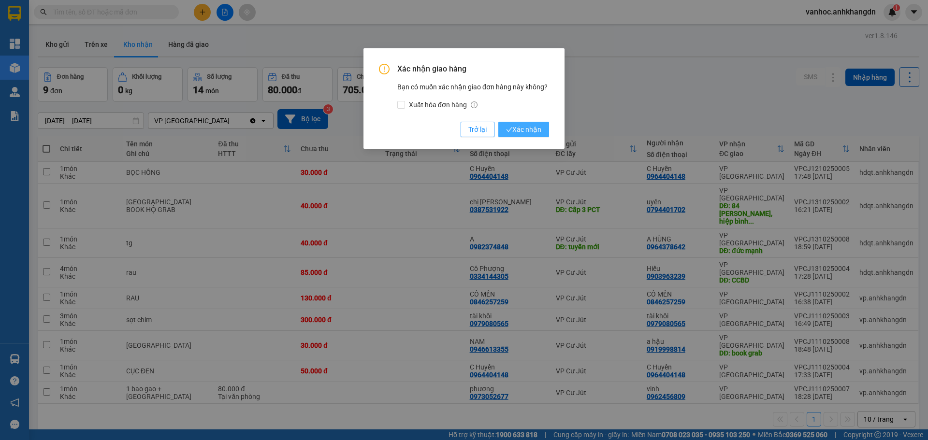
click at [532, 127] on span "Xác nhận" at bounding box center [523, 129] width 35 height 11
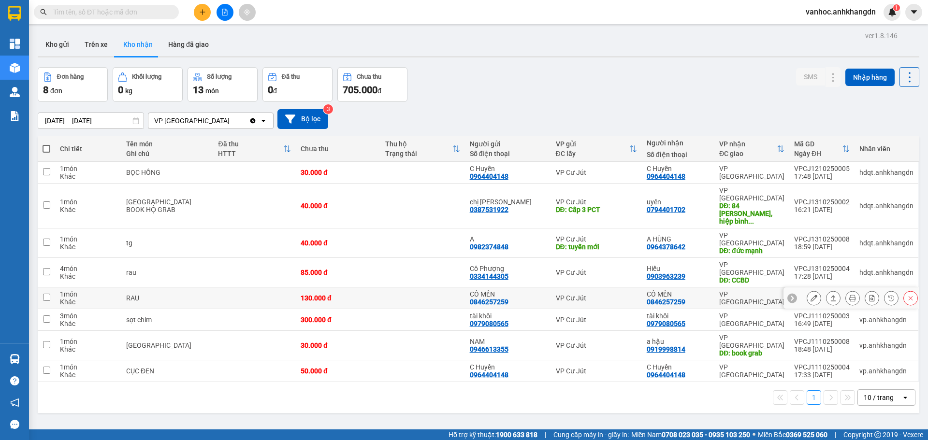
click at [830, 295] on icon at bounding box center [833, 298] width 7 height 7
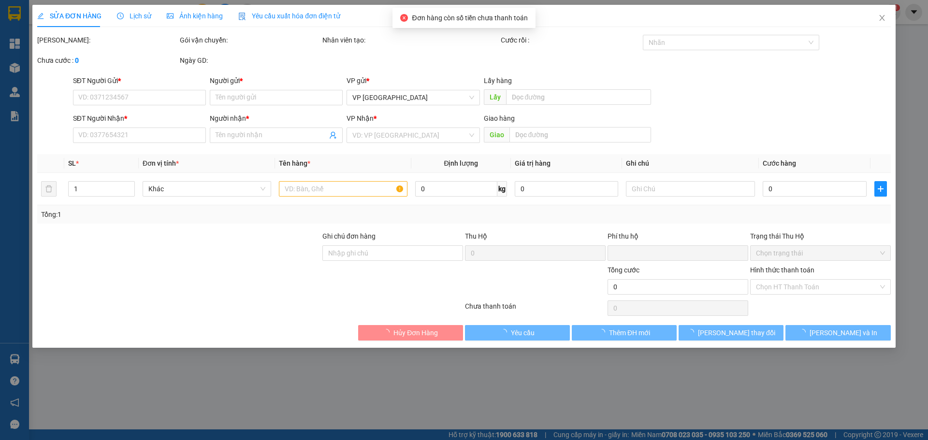
type input "0846257259"
type input "CÔ MẾN"
type input "0846257259"
type input "CÔ MẾN"
type input "0"
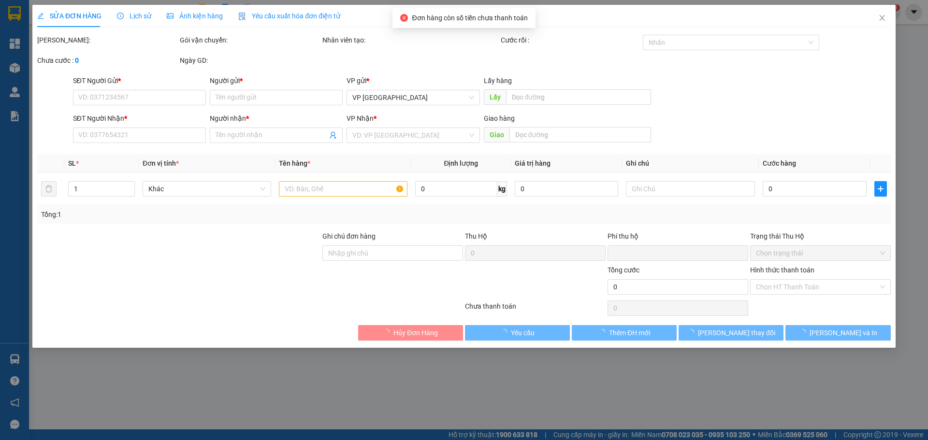
type input "130.000"
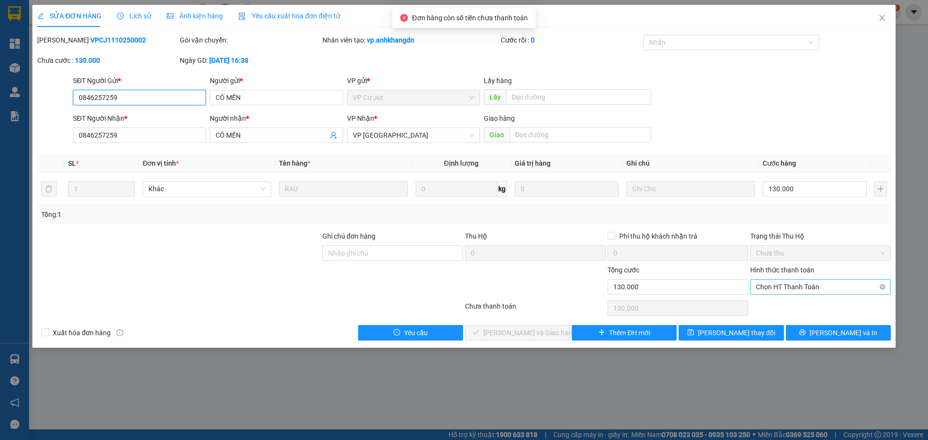
click at [783, 285] on span "Chọn HT Thanh Toán" at bounding box center [820, 287] width 129 height 15
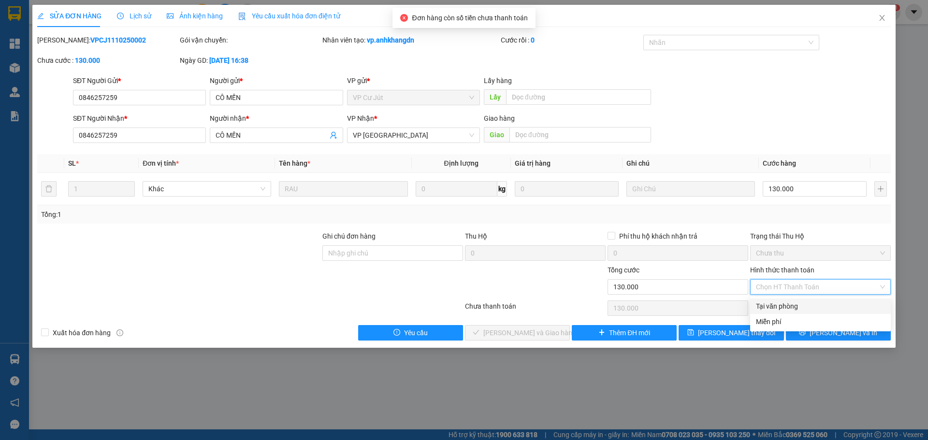
click at [776, 307] on div "Tại văn phòng" at bounding box center [820, 306] width 129 height 11
type input "0"
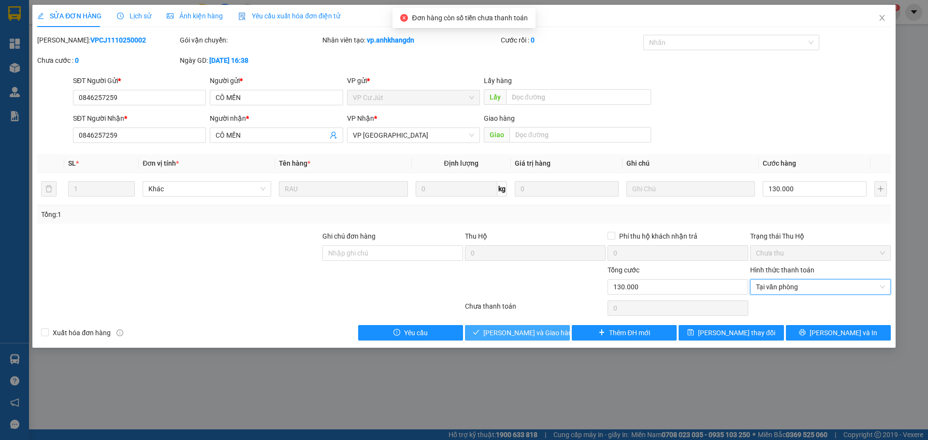
click at [541, 333] on span "[PERSON_NAME] và Giao hàng" at bounding box center [530, 333] width 93 height 11
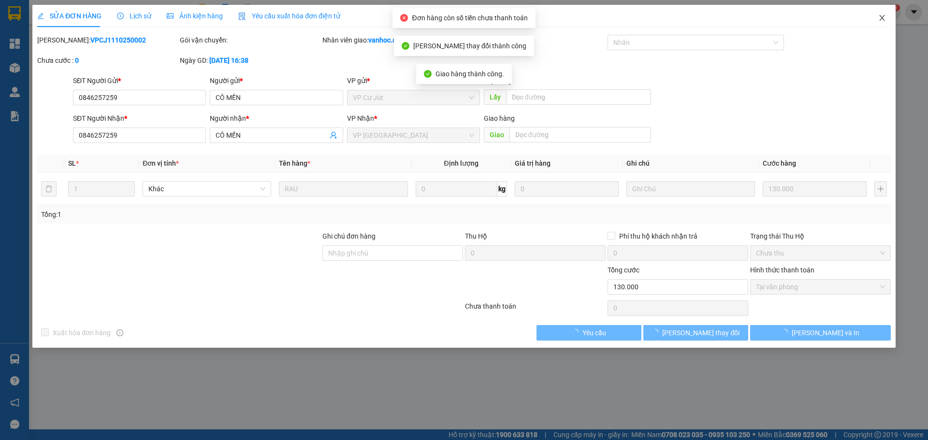
click at [882, 18] on icon "close" at bounding box center [882, 18] width 5 height 6
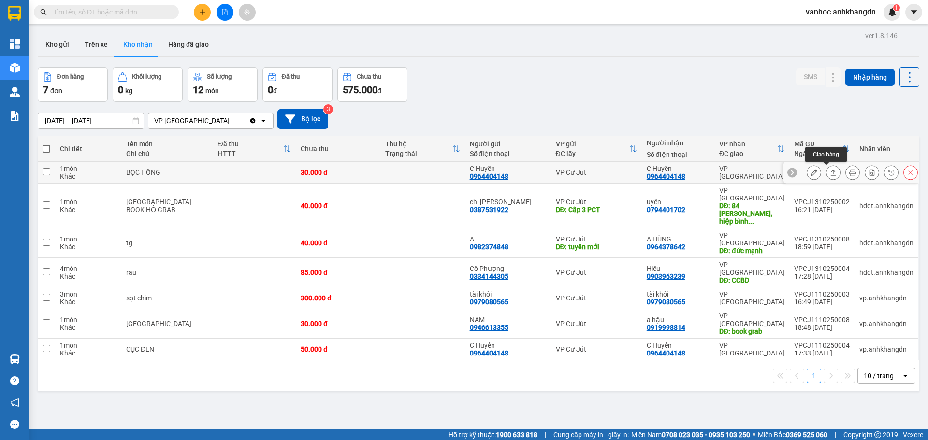
click at [830, 172] on icon at bounding box center [833, 172] width 7 height 7
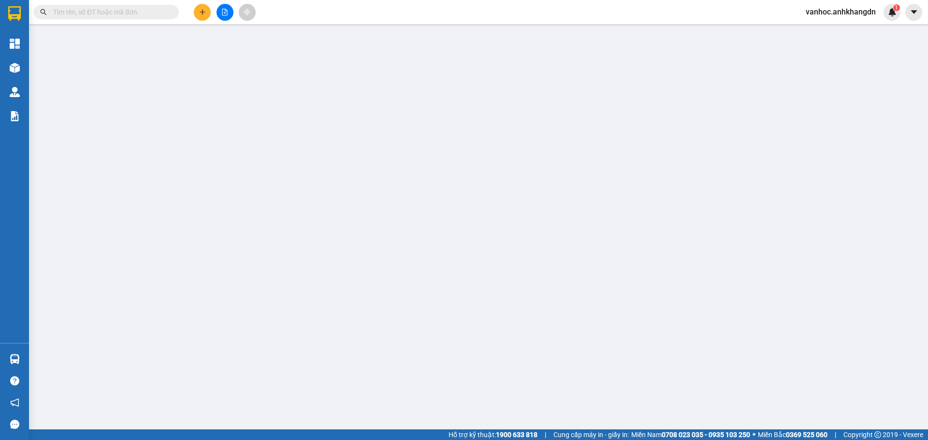
type input "0964404148"
type input "C Huyền"
type input "0964404148"
type input "C Huyền"
type input "0"
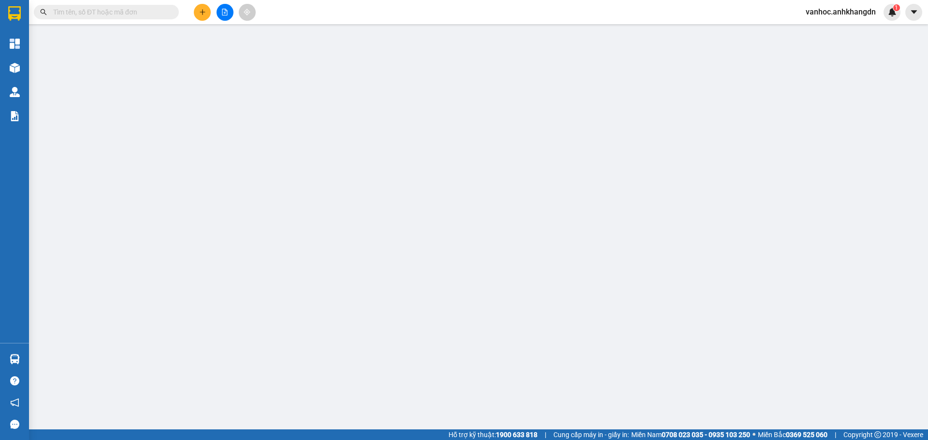
type input "30.000"
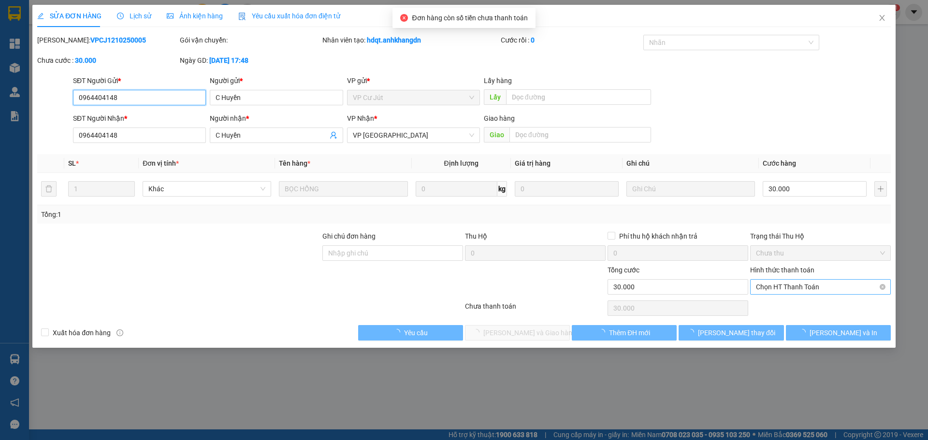
click at [805, 281] on span "Chọn HT Thanh Toán" at bounding box center [820, 287] width 129 height 15
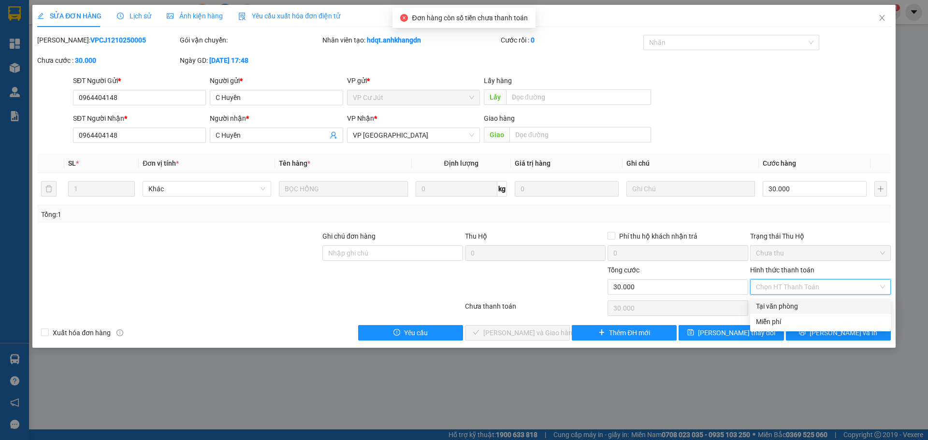
click at [757, 307] on div "Tại văn phòng" at bounding box center [820, 306] width 129 height 11
type input "0"
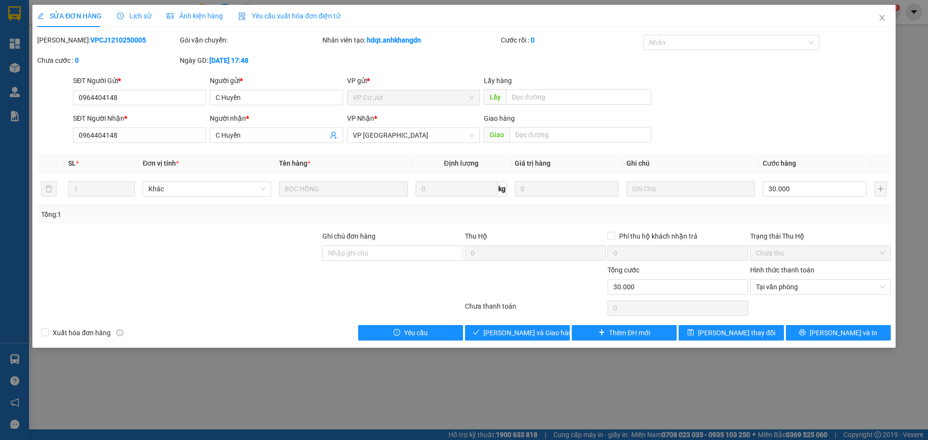
click at [536, 341] on div "SỬA ĐƠN HÀNG Lịch sử Ảnh kiện hàng Yêu cầu xuất hóa đơn điện tử Total Paid Fee …" at bounding box center [464, 176] width 864 height 343
click at [540, 331] on span "[PERSON_NAME] và Giao hàng" at bounding box center [530, 333] width 93 height 11
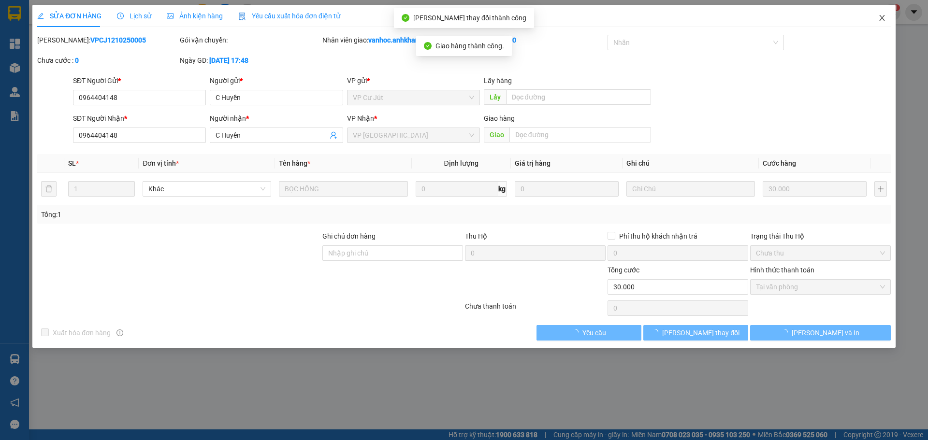
click at [880, 17] on icon "close" at bounding box center [883, 18] width 8 height 8
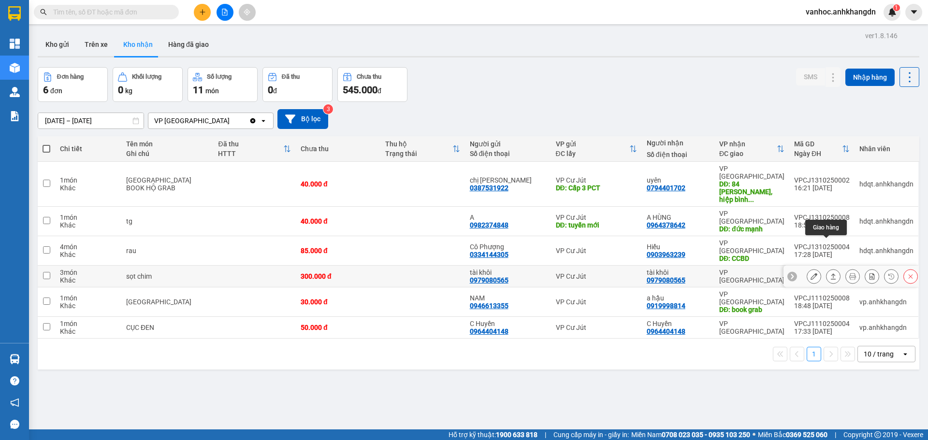
click at [830, 273] on icon at bounding box center [833, 276] width 7 height 7
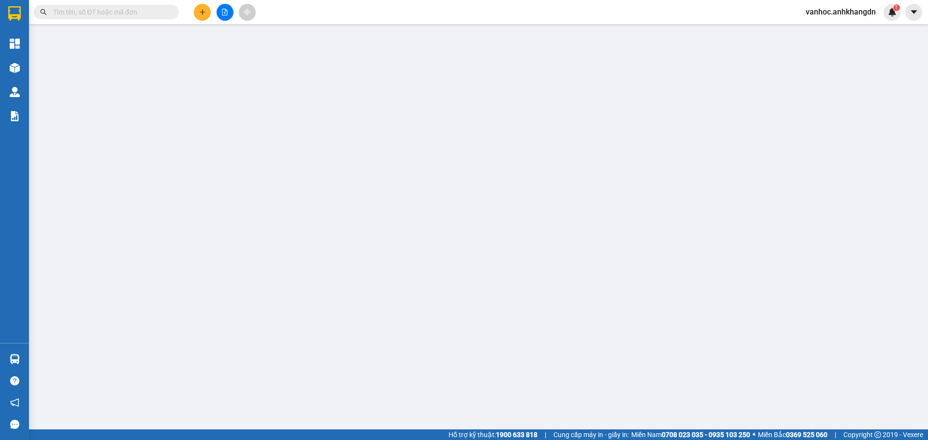
type input "0979080565"
type input "tài khôi"
type input "0979080565"
type input "tài khôi"
type input "0"
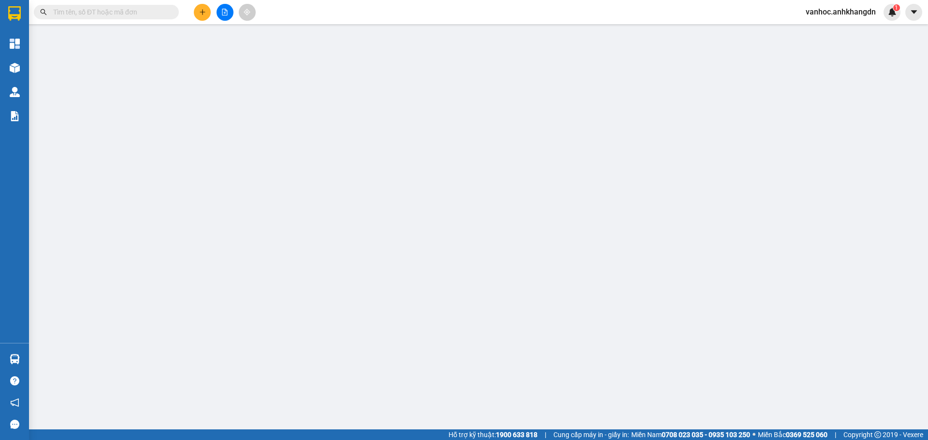
type input "300.000"
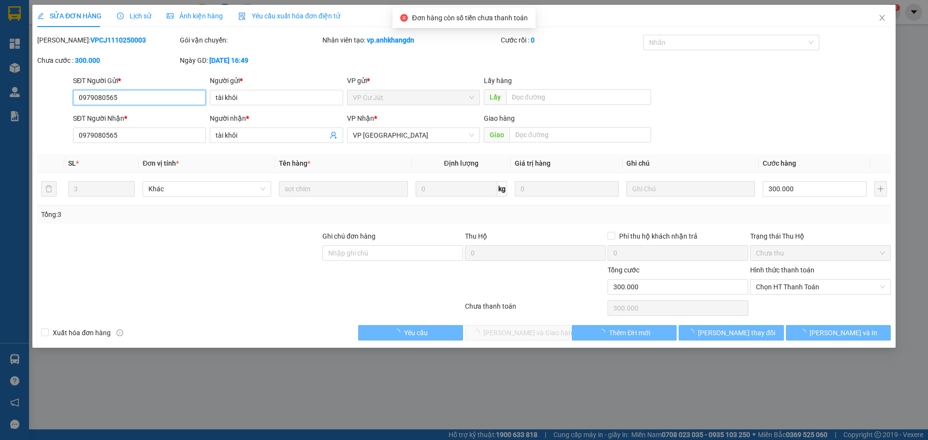
drag, startPoint x: 775, startPoint y: 284, endPoint x: 761, endPoint y: 301, distance: 22.0
click at [775, 284] on span "Chọn HT Thanh Toán" at bounding box center [820, 287] width 129 height 15
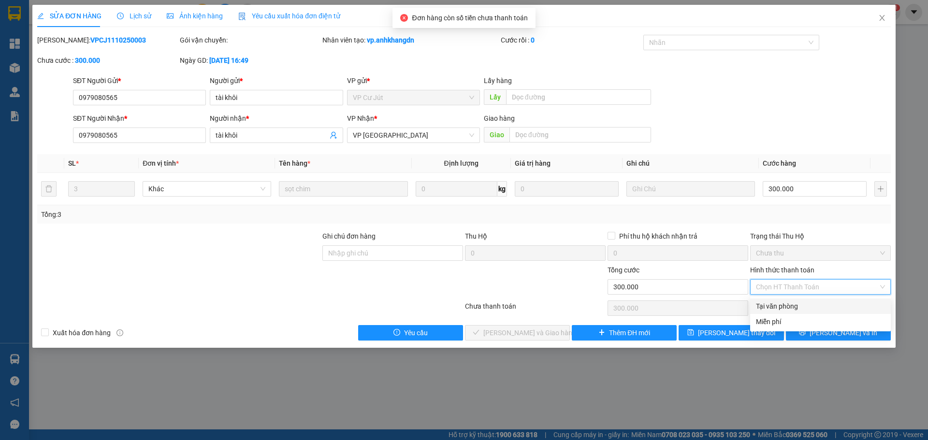
click at [754, 308] on div "Tại văn phòng" at bounding box center [820, 306] width 141 height 15
type input "0"
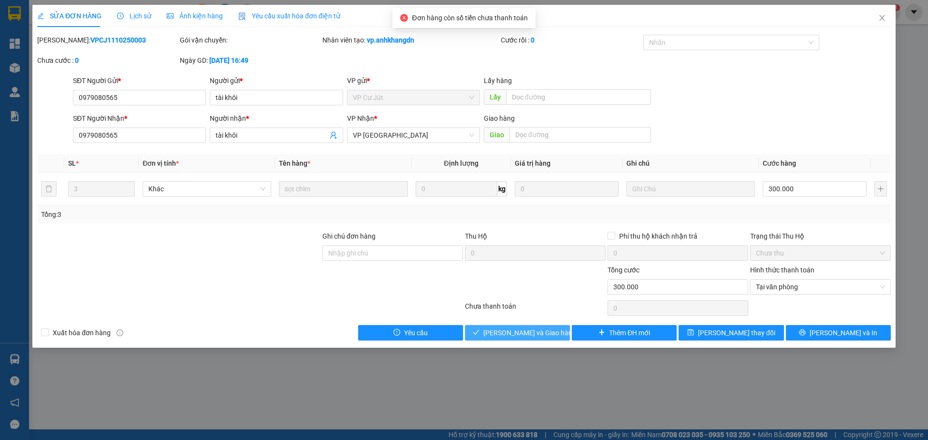
click at [534, 333] on span "[PERSON_NAME] và Giao hàng" at bounding box center [530, 333] width 93 height 11
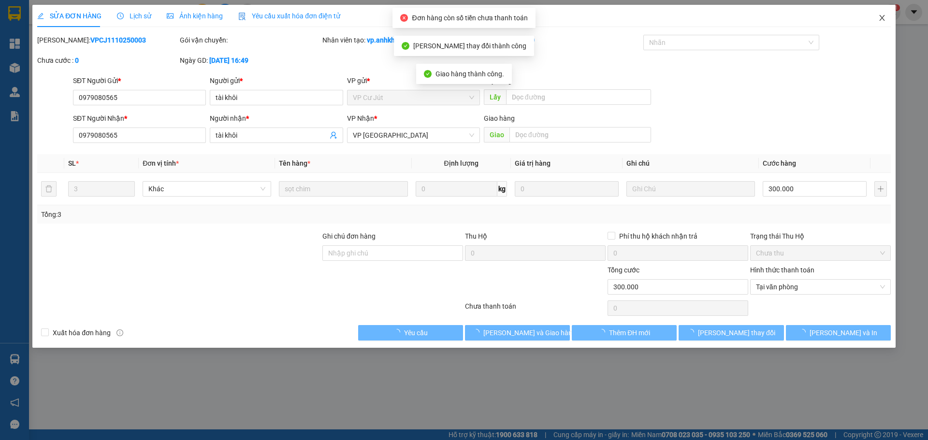
click at [877, 19] on span "Close" at bounding box center [882, 18] width 27 height 27
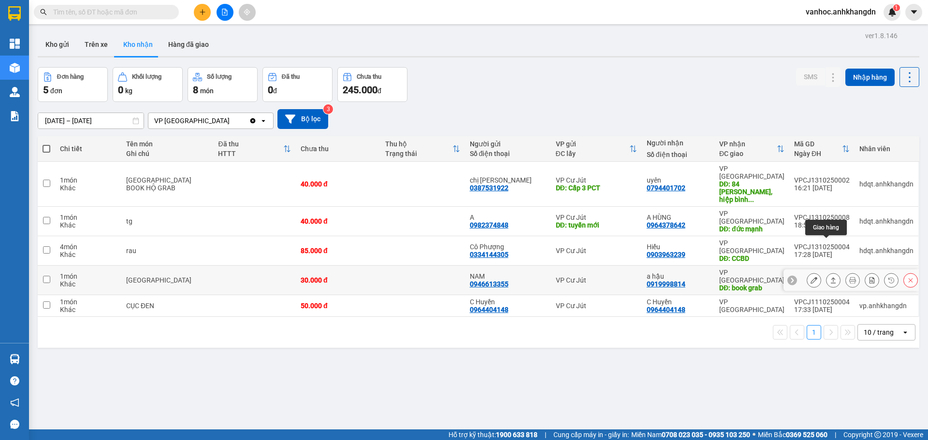
click at [827, 272] on button at bounding box center [834, 280] width 14 height 17
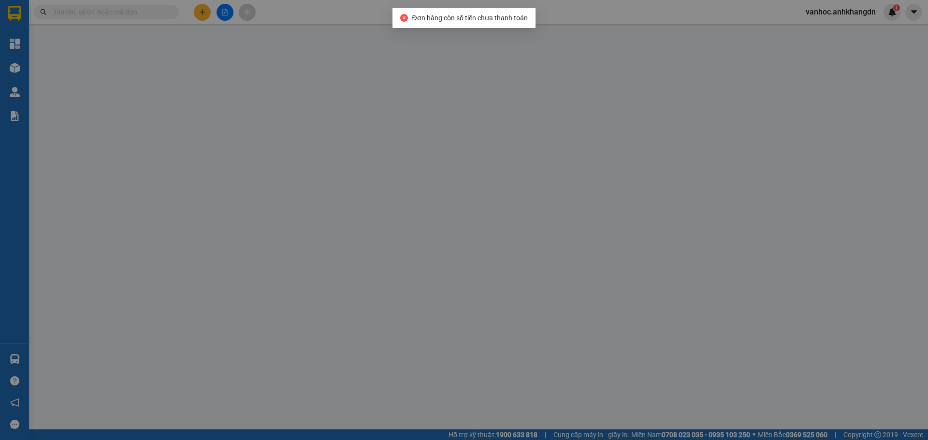
type input "0946613355"
type input "NAM"
type input "0919998814"
type input "a hậu"
type input "book grab"
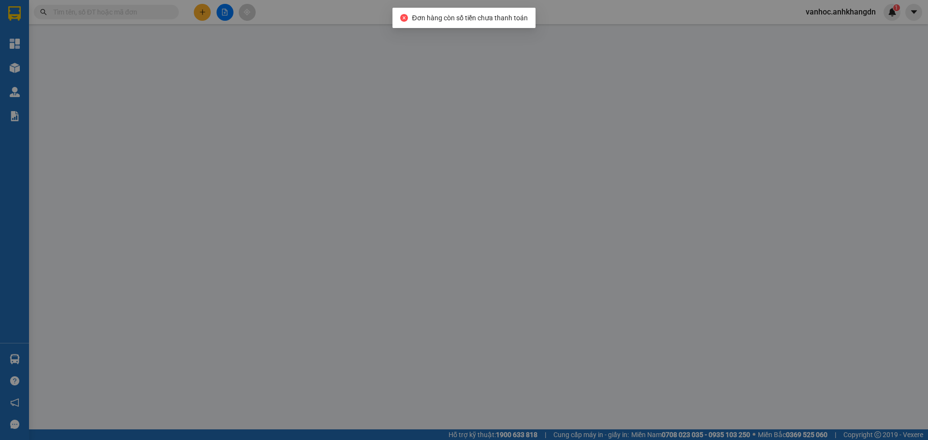
type input "0"
type input "30.000"
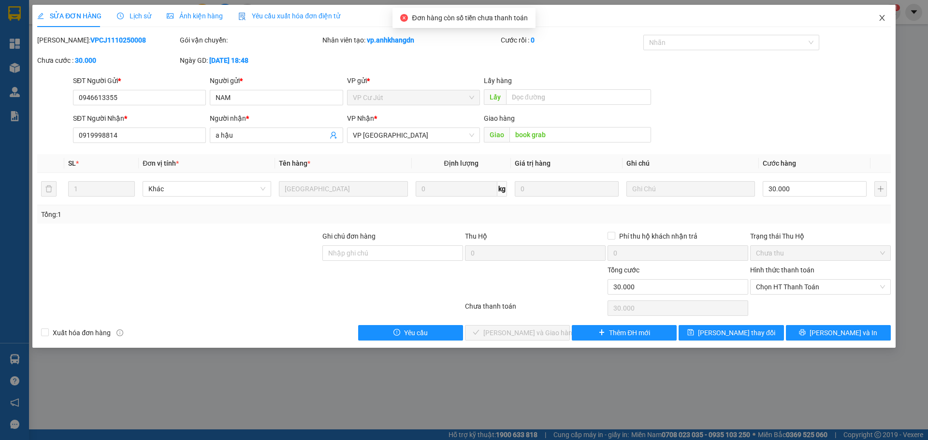
click at [887, 23] on span "Close" at bounding box center [882, 18] width 27 height 27
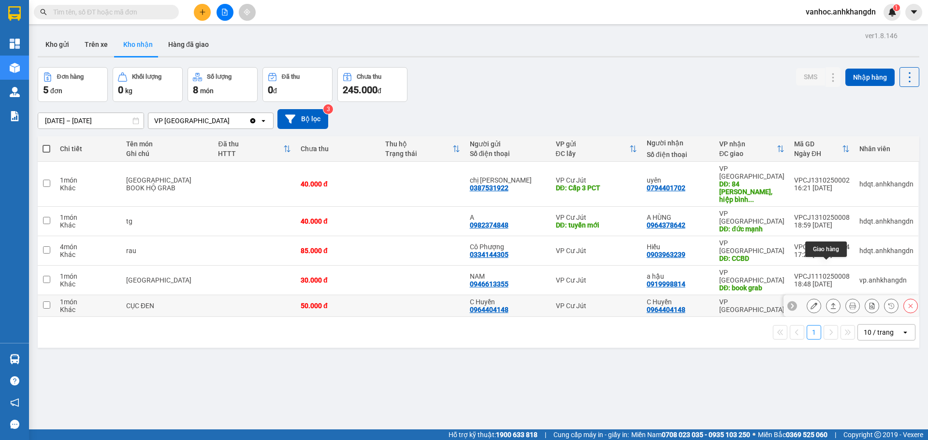
click at [830, 303] on icon at bounding box center [833, 306] width 7 height 7
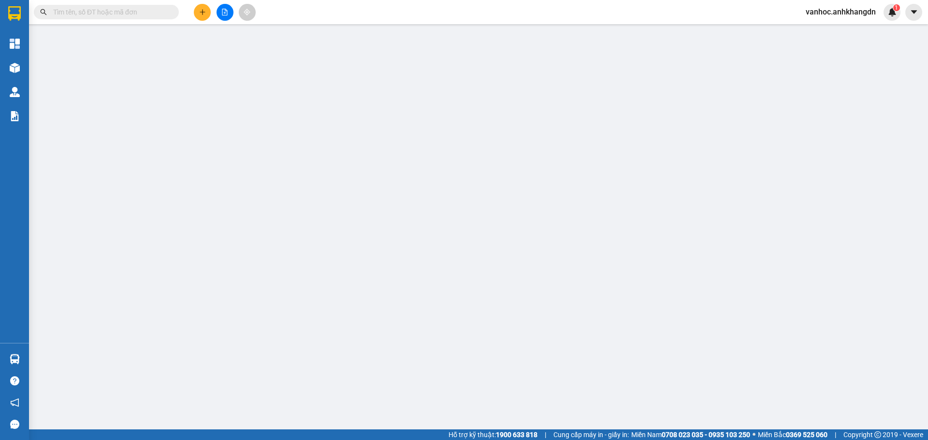
type input "0964404148"
type input "C Huyền"
type input "0964404148"
type input "C Huyền"
type input "0"
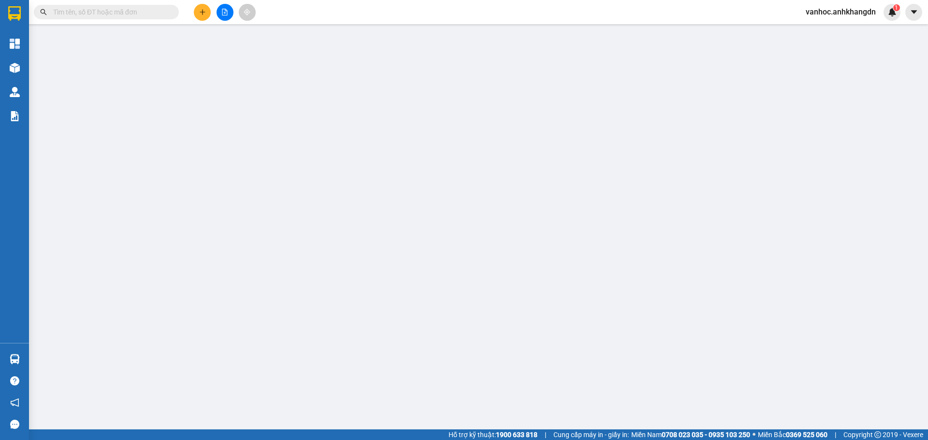
type input "50.000"
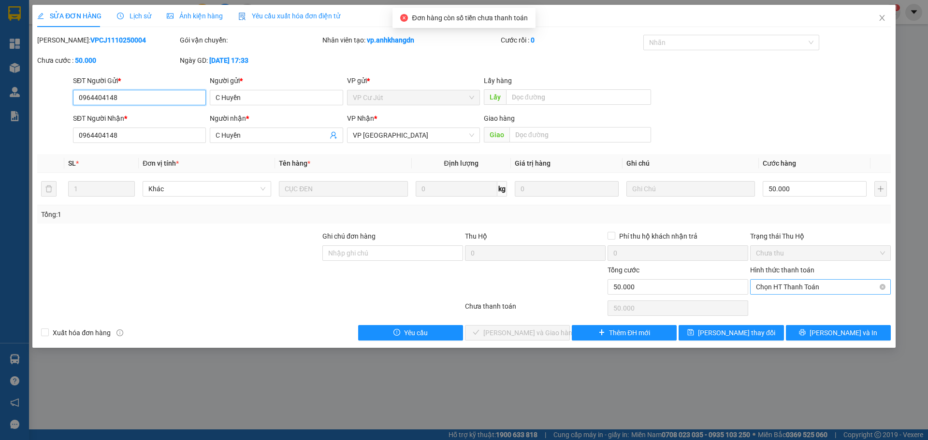
click at [809, 284] on span "Chọn HT Thanh Toán" at bounding box center [820, 287] width 129 height 15
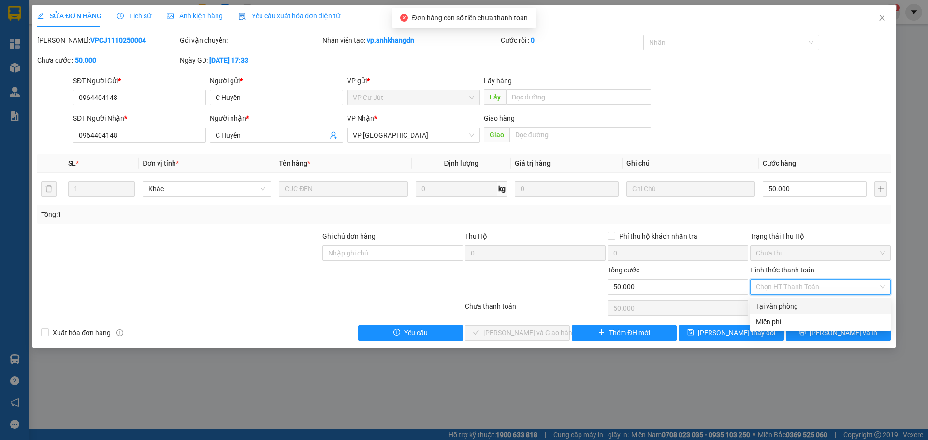
click at [793, 310] on div "Tại văn phòng" at bounding box center [820, 306] width 129 height 11
type input "0"
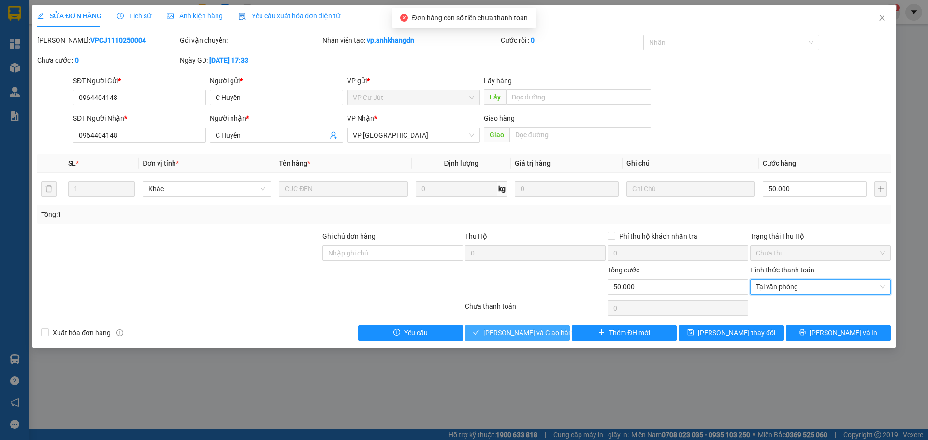
click at [558, 331] on button "[PERSON_NAME] và Giao hàng" at bounding box center [517, 332] width 105 height 15
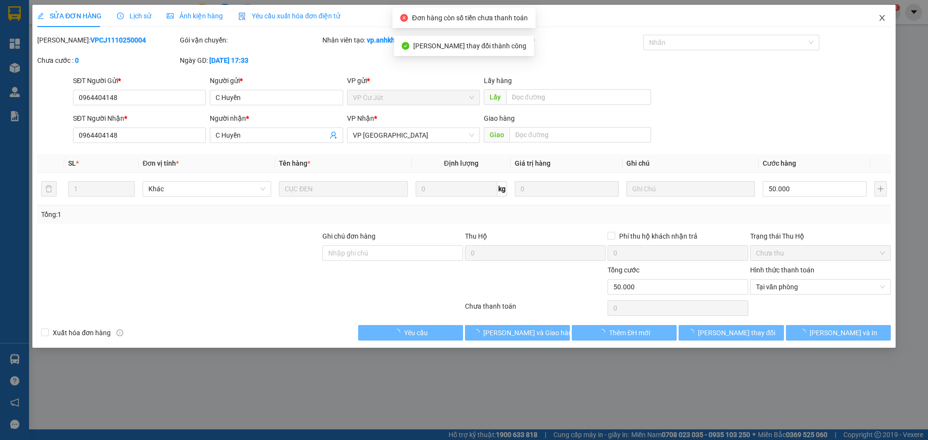
click at [882, 17] on icon "close" at bounding box center [883, 18] width 8 height 8
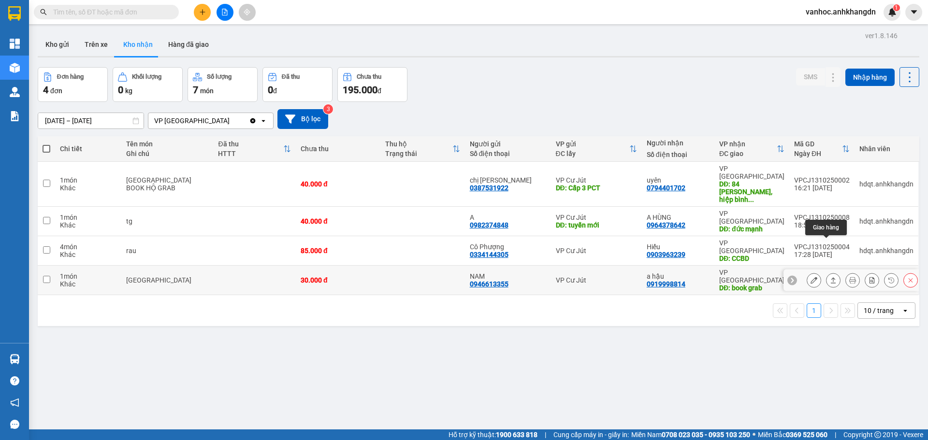
click at [830, 277] on icon at bounding box center [833, 280] width 7 height 7
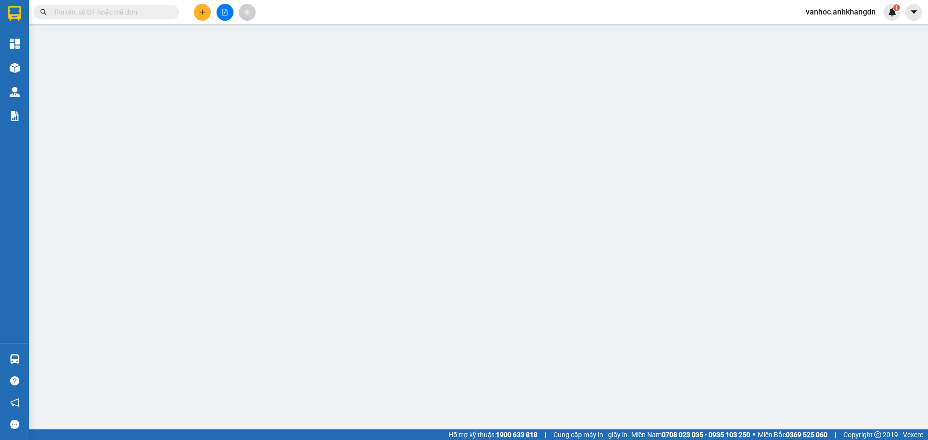
type input "0946613355"
type input "NAM"
type input "0919998814"
type input "a hậu"
type input "book grab"
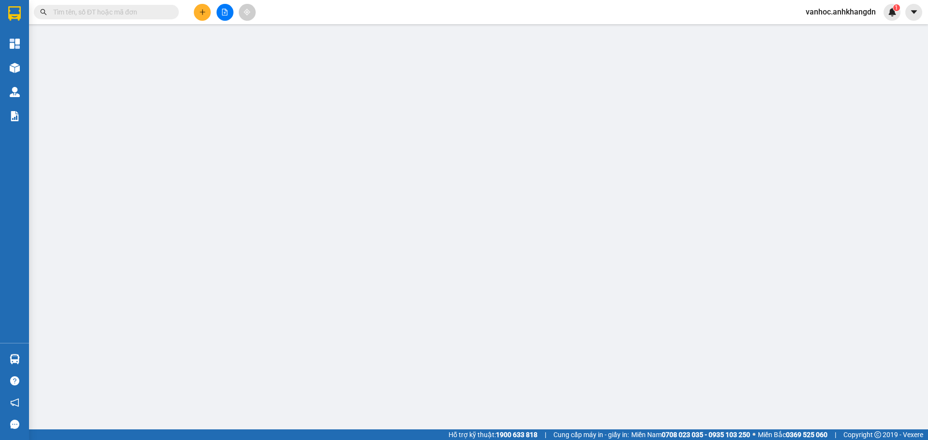
type input "0"
type input "30.000"
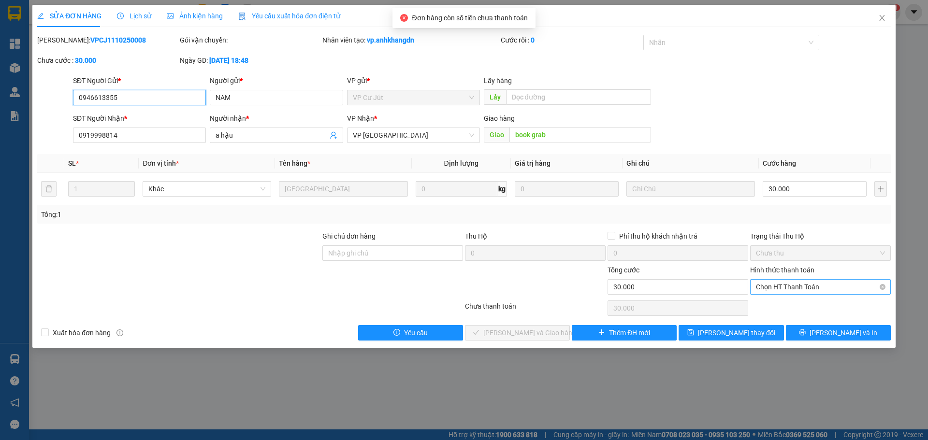
click at [788, 282] on span "Chọn HT Thanh Toán" at bounding box center [820, 287] width 129 height 15
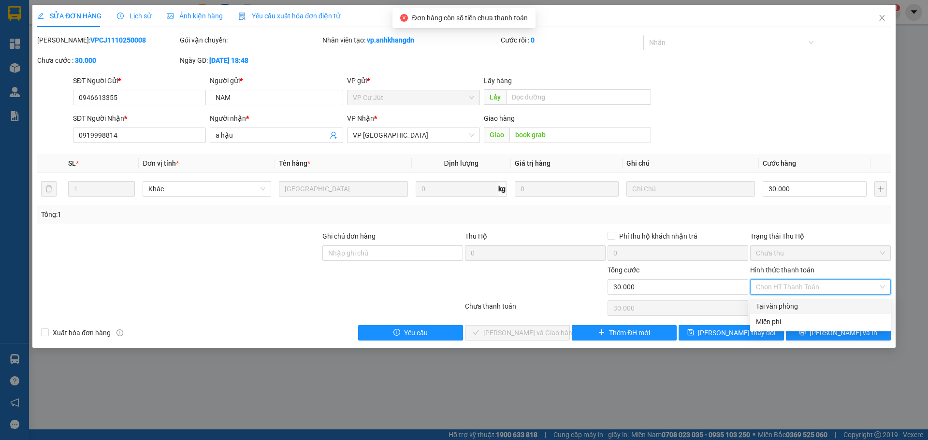
click at [773, 302] on div "Tại văn phòng" at bounding box center [820, 306] width 129 height 11
type input "0"
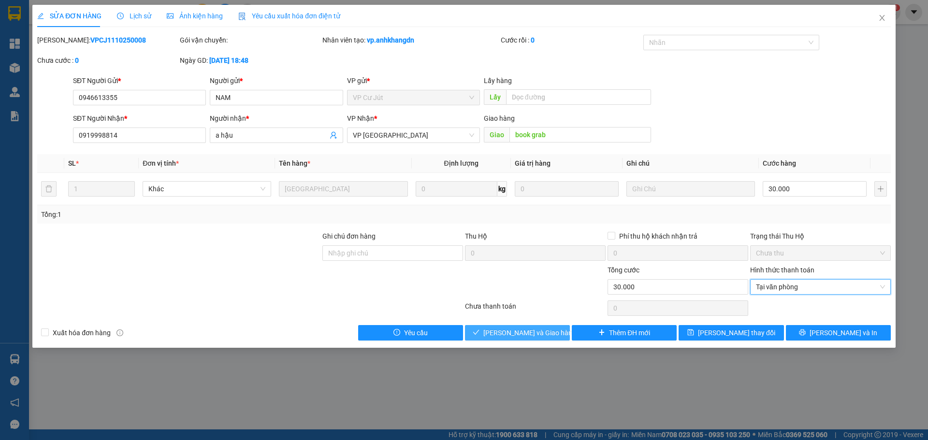
click at [554, 331] on button "[PERSON_NAME] và Giao hàng" at bounding box center [517, 332] width 105 height 15
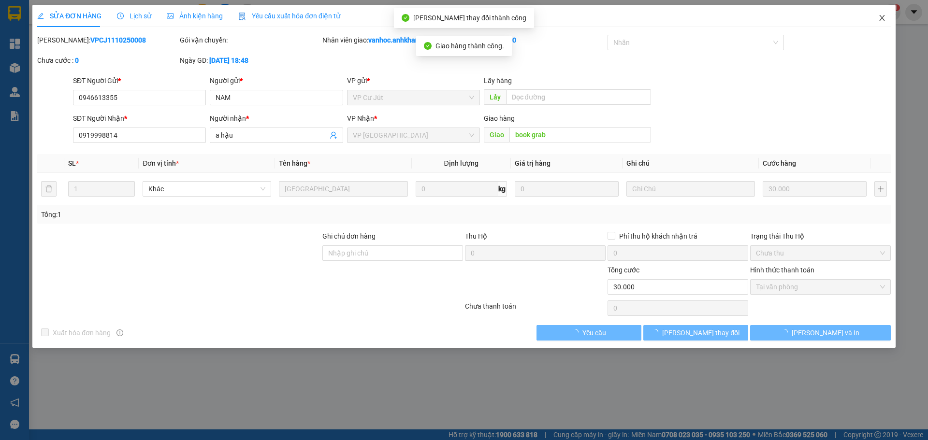
click at [885, 15] on icon "close" at bounding box center [883, 18] width 8 height 8
